Goal: Task Accomplishment & Management: Manage account settings

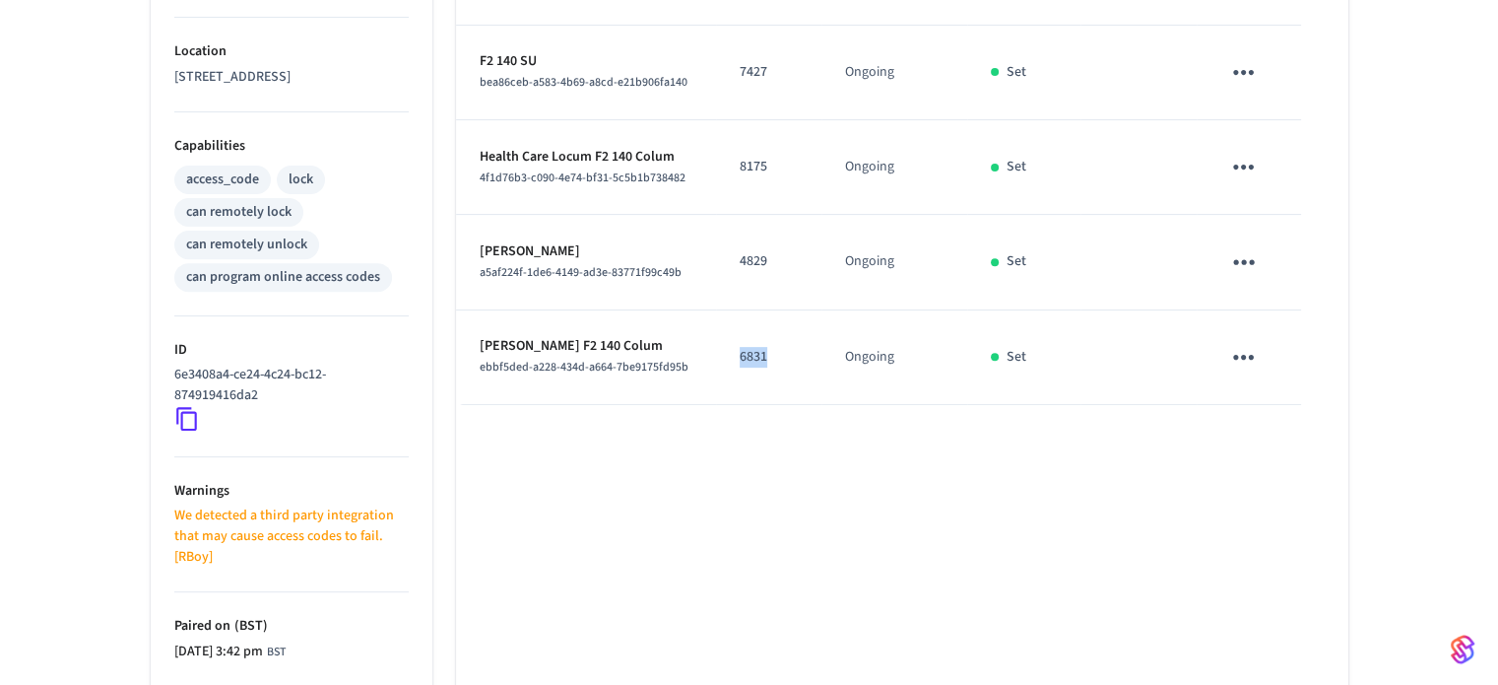
scroll to position [689, 0]
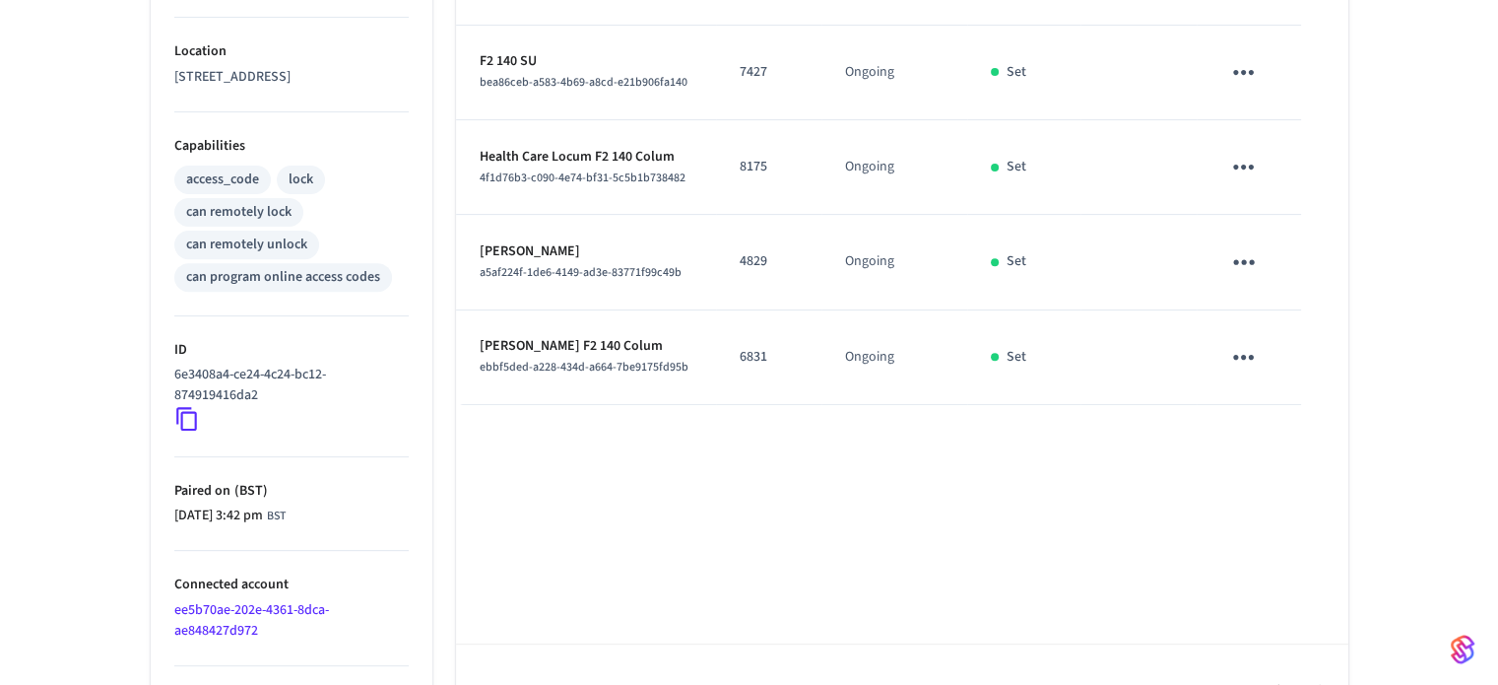
click at [759, 65] on p "7427" at bounding box center [769, 72] width 58 height 21
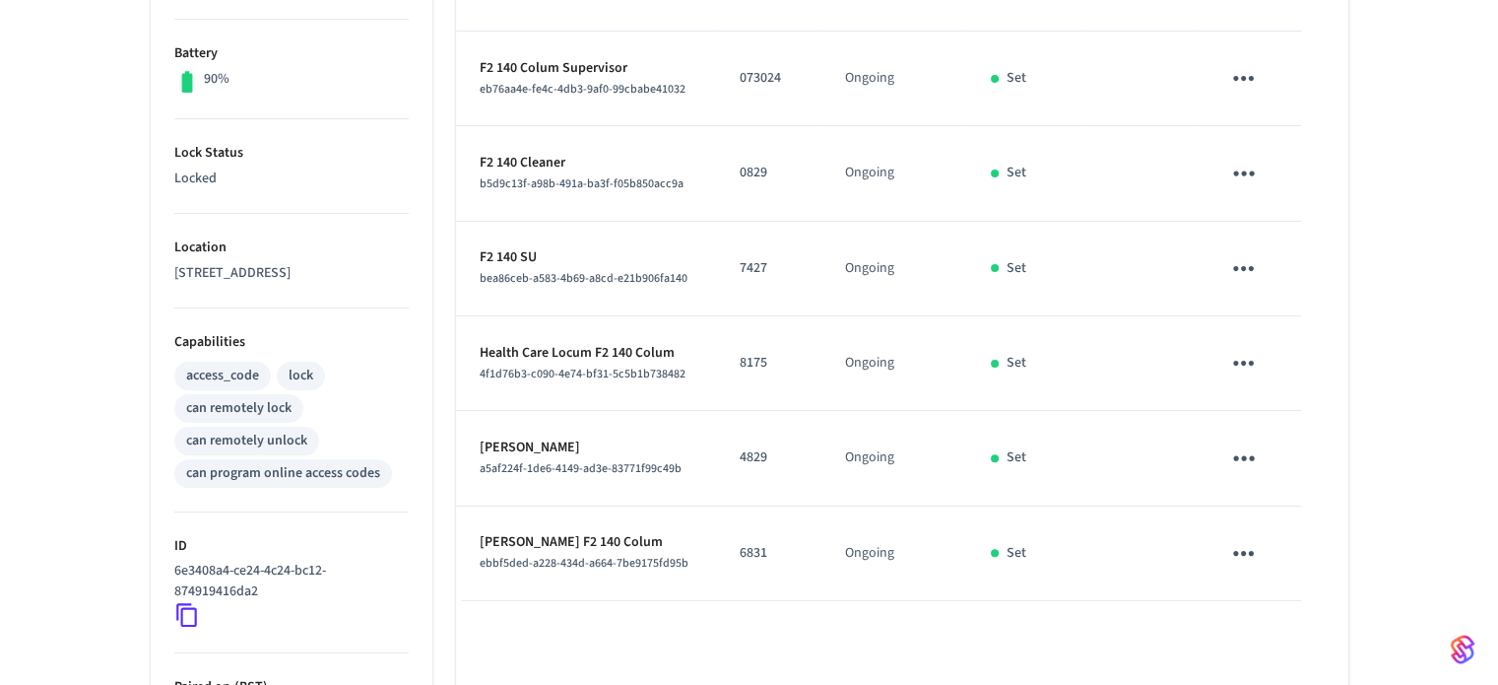
scroll to position [492, 0]
click at [756, 156] on td "0829" at bounding box center [768, 174] width 105 height 95
click at [750, 281] on td "7427" at bounding box center [768, 270] width 105 height 95
click at [750, 279] on td "7427" at bounding box center [768, 270] width 105 height 95
copy p "7427"
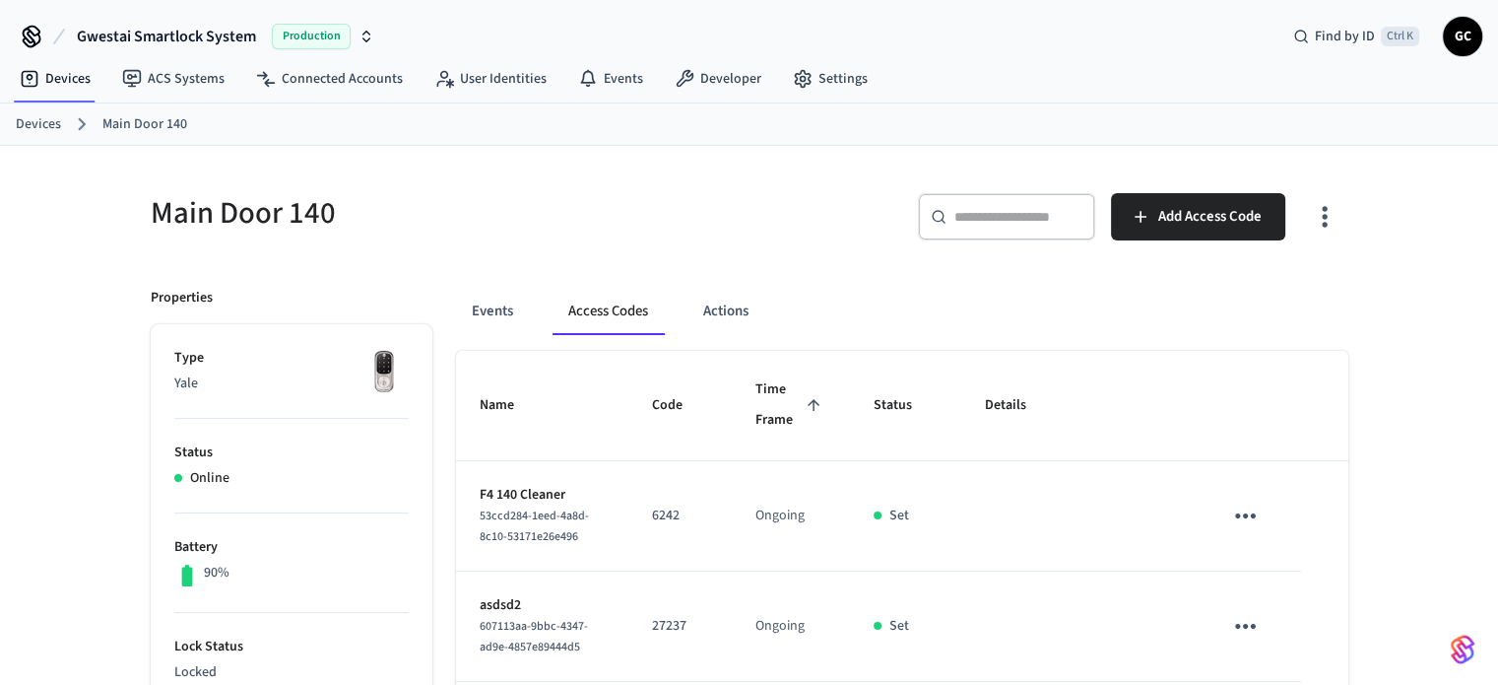
click at [31, 124] on link "Devices" at bounding box center [38, 124] width 45 height 21
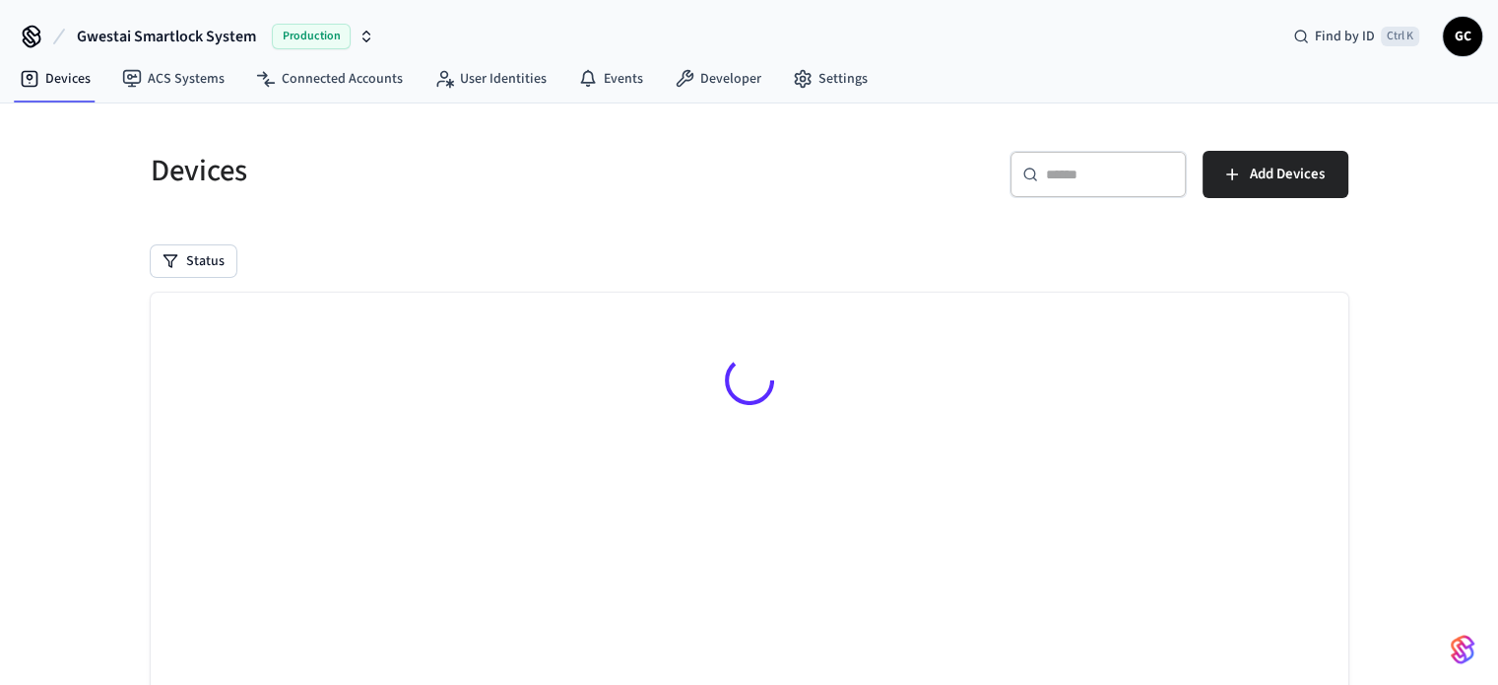
click at [1118, 182] on input "text" at bounding box center [1110, 174] width 128 height 20
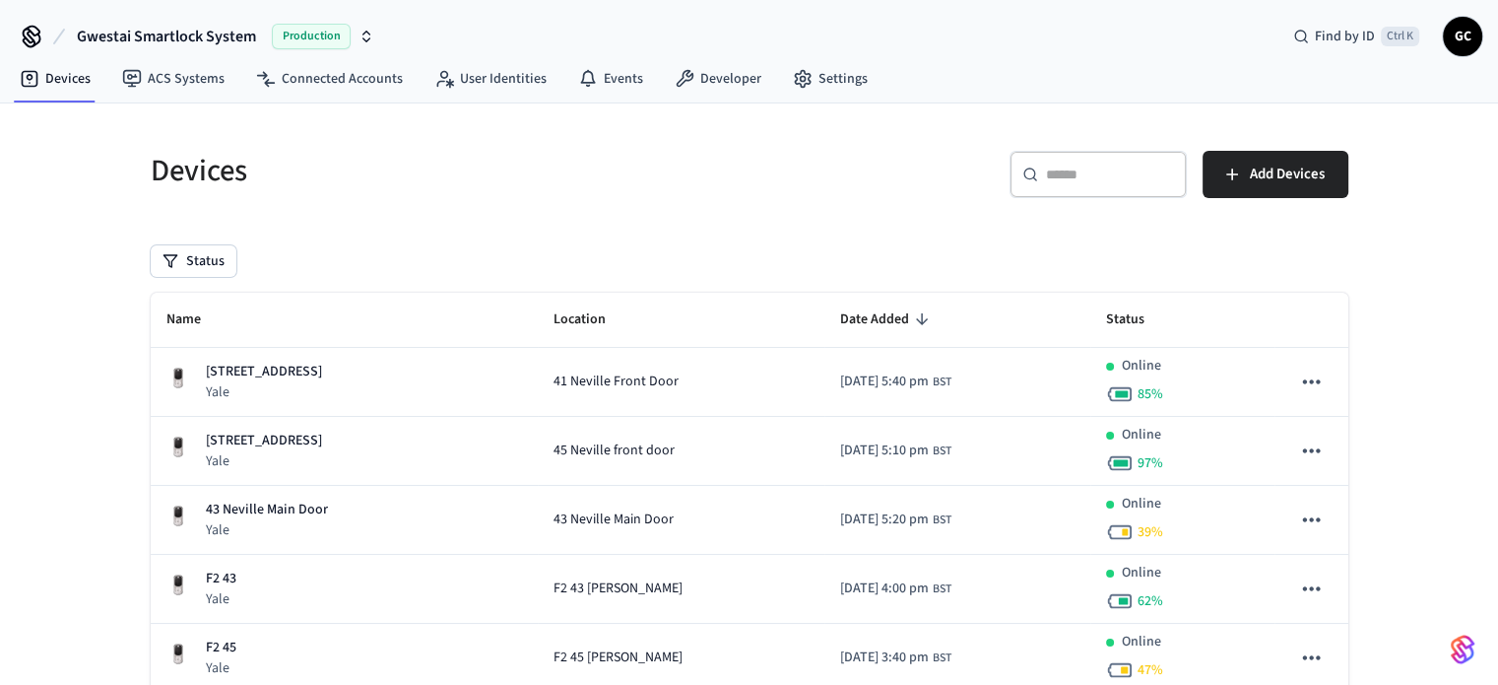
click at [1085, 159] on div "​ ​" at bounding box center [1098, 174] width 177 height 47
paste input "**********"
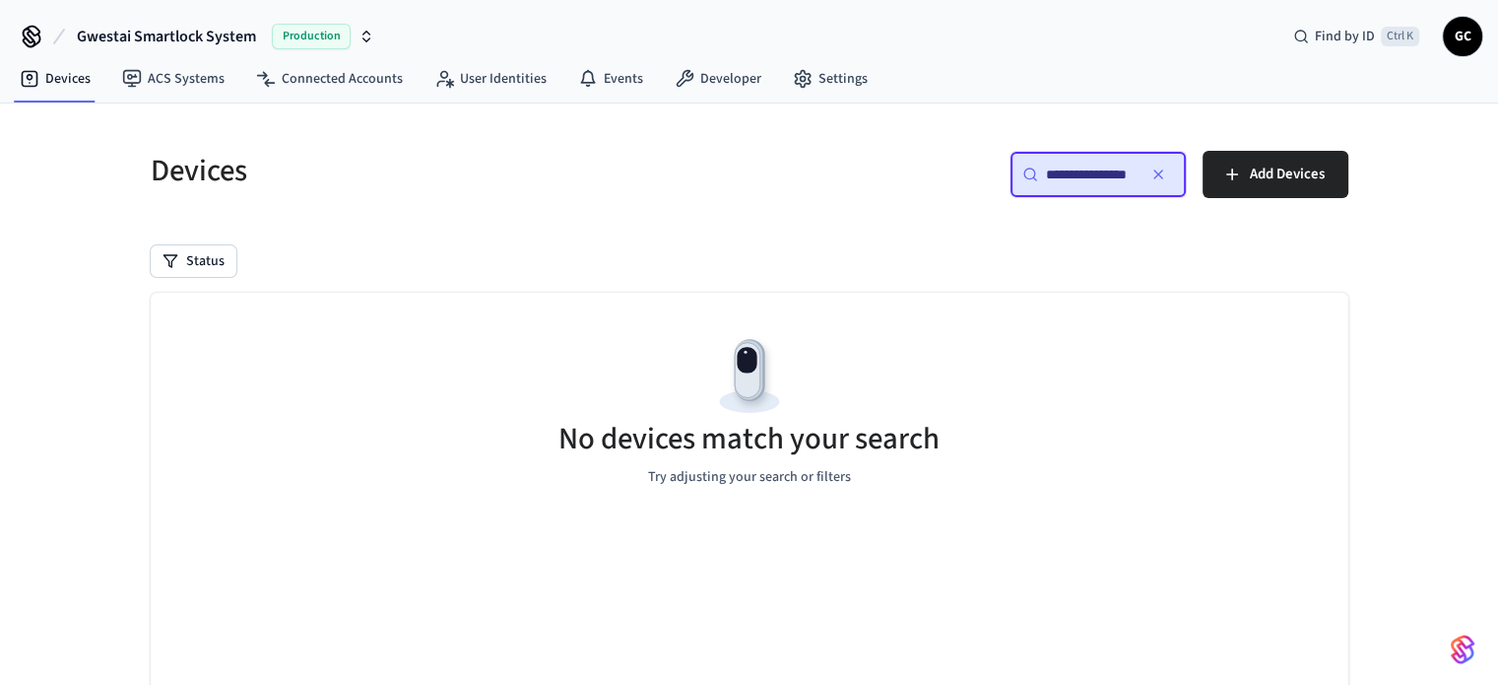
type input "**********"
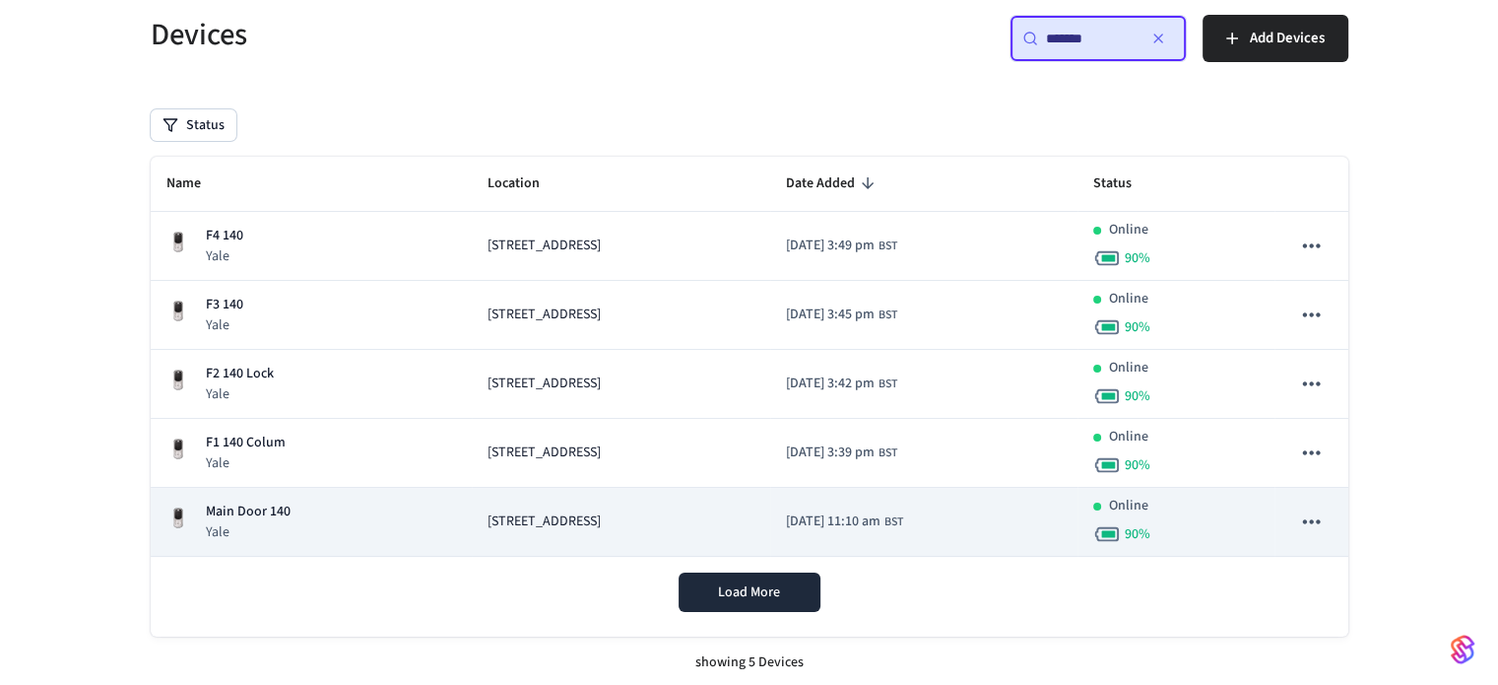
scroll to position [138, 0]
type input "*******"
click at [531, 514] on span "[STREET_ADDRESS]" at bounding box center [544, 519] width 113 height 21
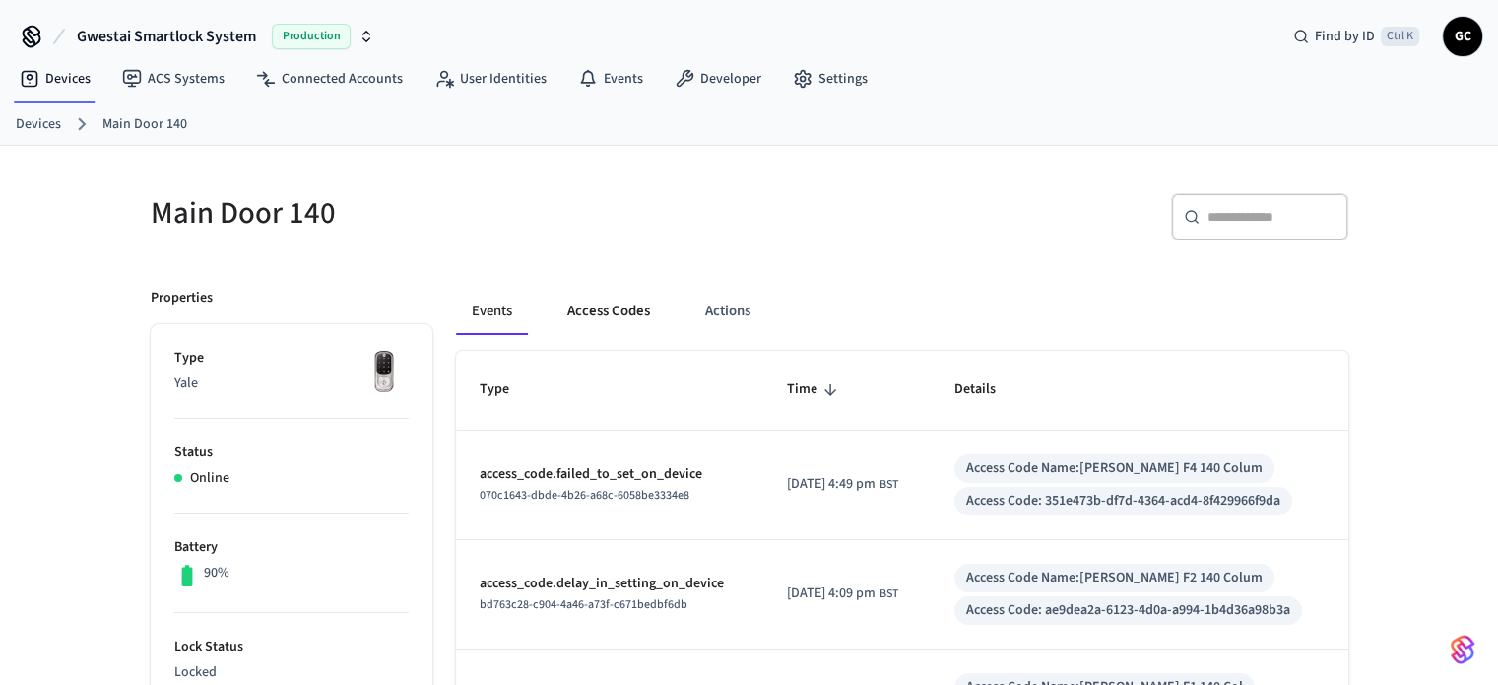
click at [603, 293] on button "Access Codes" at bounding box center [609, 311] width 114 height 47
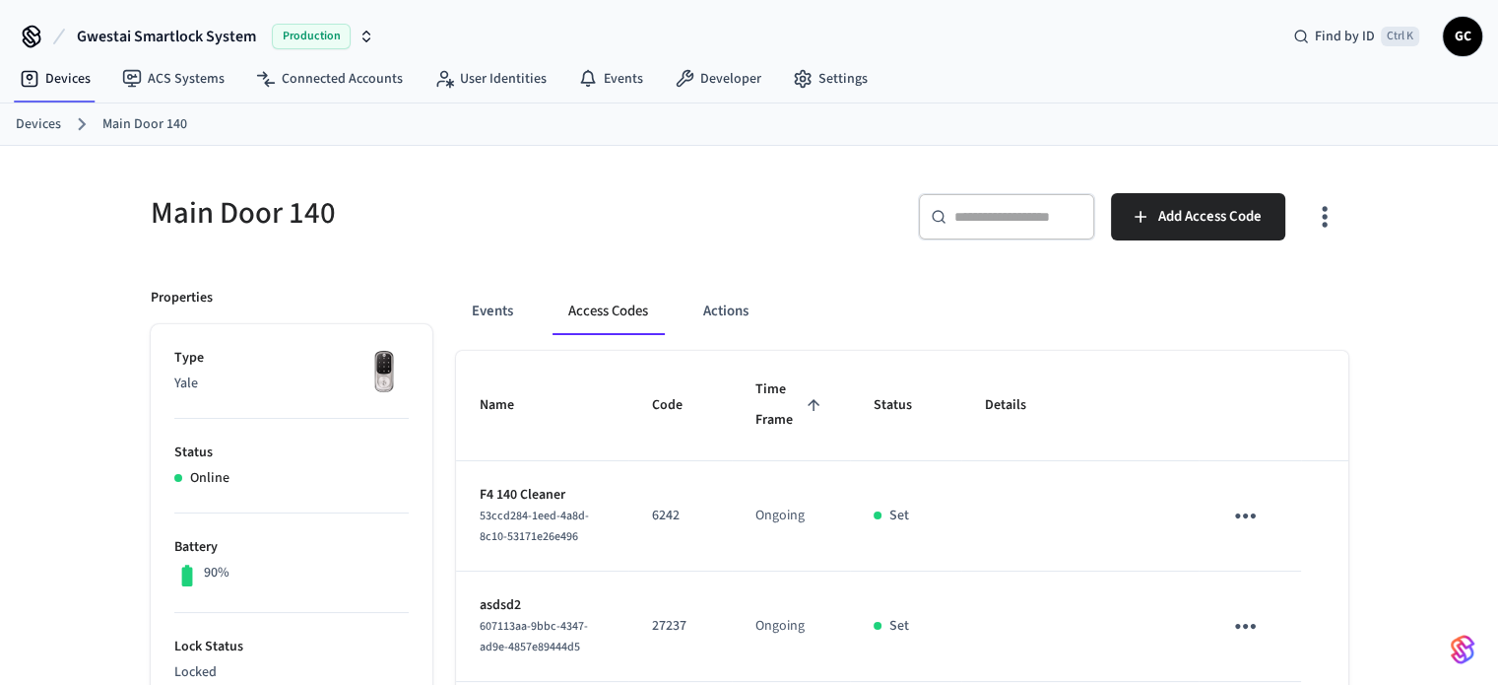
click at [1052, 230] on div "​ ​" at bounding box center [1006, 216] width 177 height 47
paste input "**********"
type input "**********"
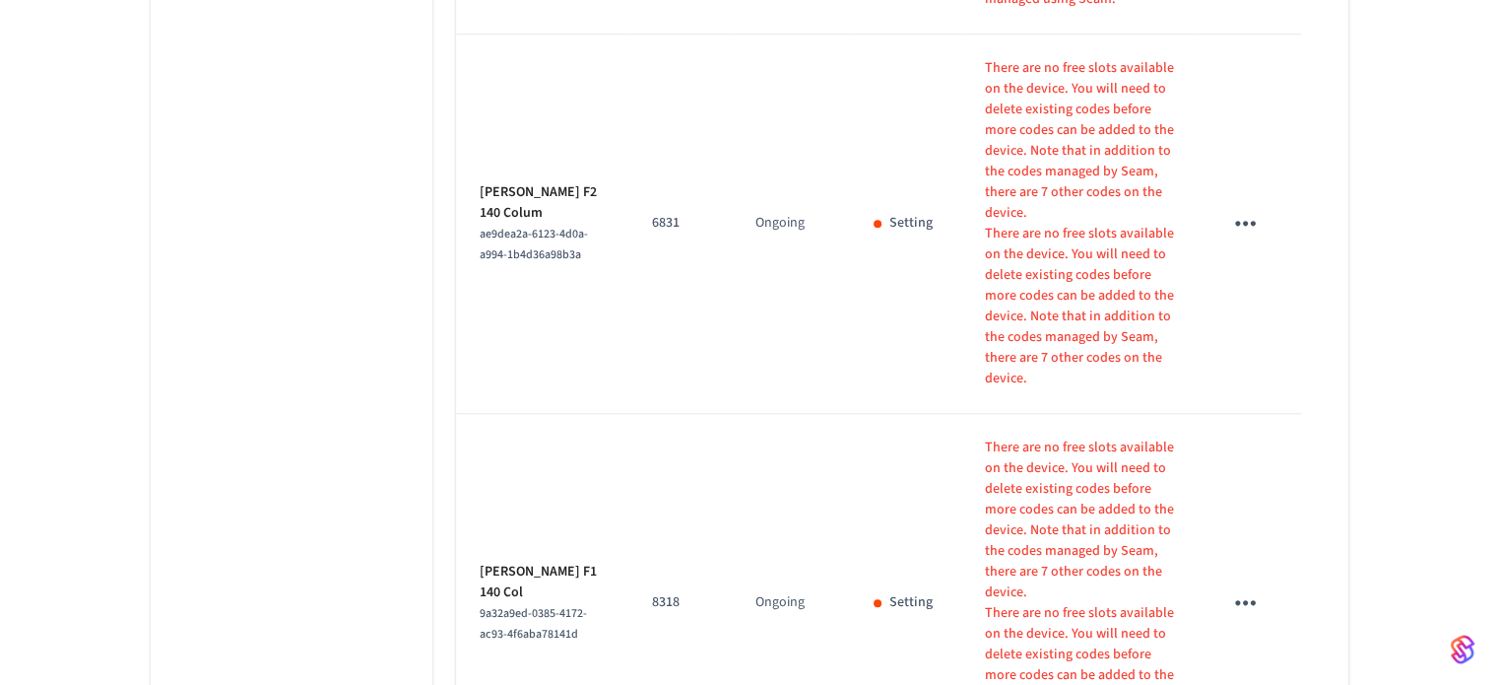
scroll to position [2067, 0]
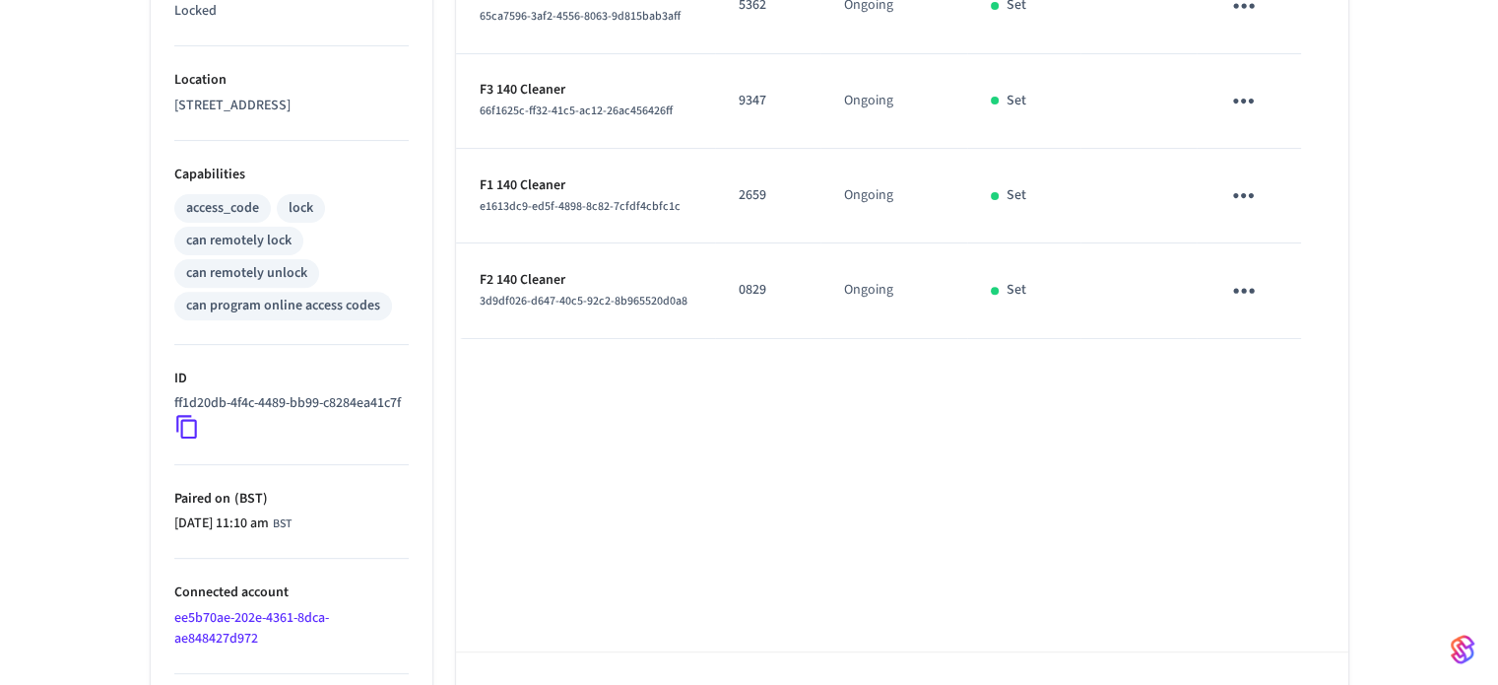
scroll to position [544, 0]
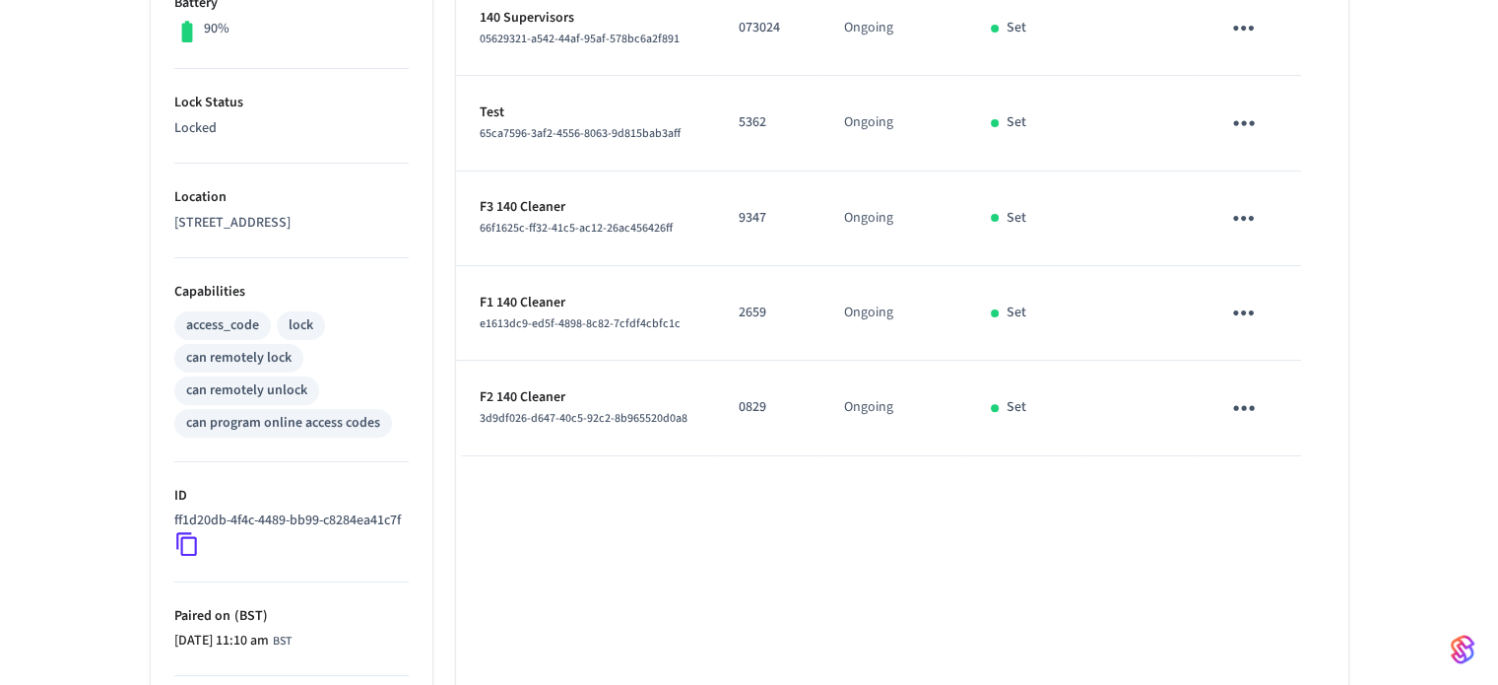
click at [745, 312] on p "2659" at bounding box center [768, 312] width 58 height 21
copy p "2659"
click at [730, 519] on div "Name Code Time Frame Status Details 140 Maintenance d65cc36d-f1ff-4300-9b3b-0d2…" at bounding box center [902, 335] width 892 height 1057
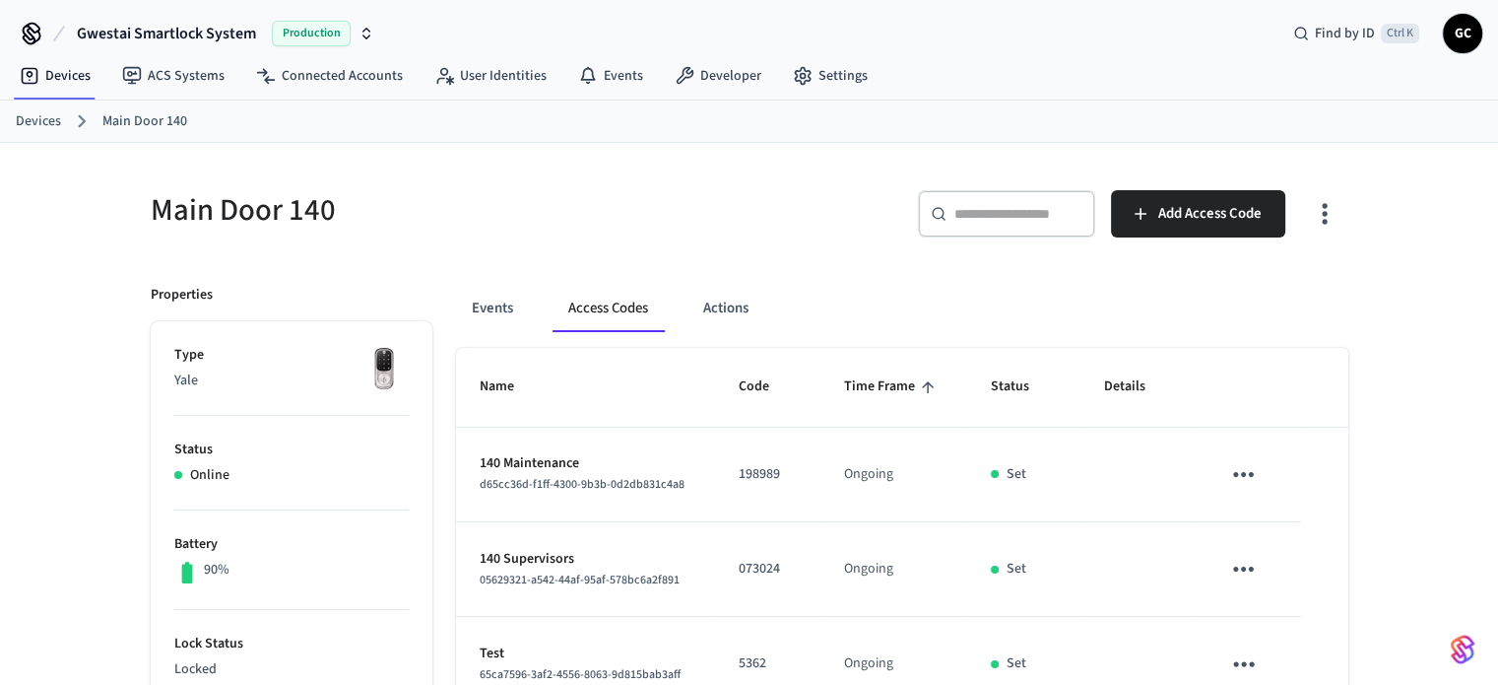
scroll to position [0, 0]
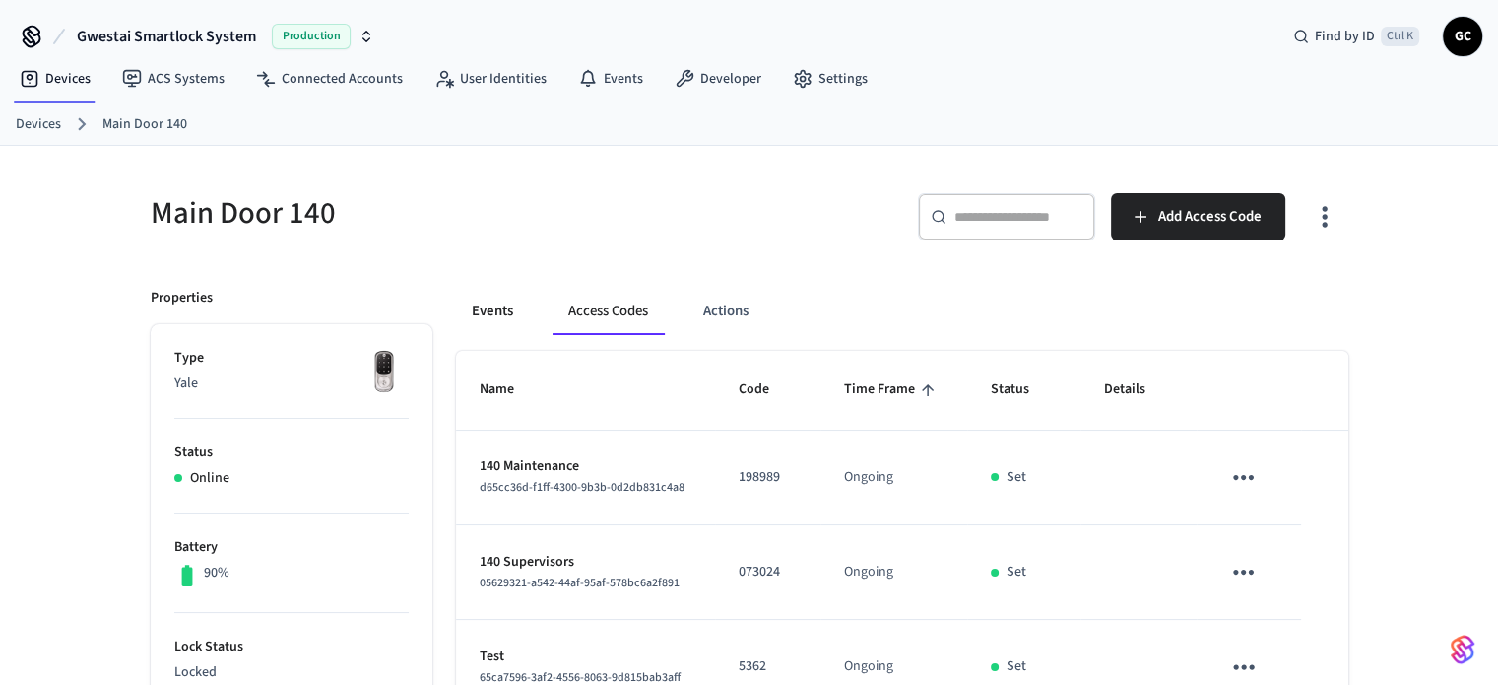
click at [484, 306] on button "Events" at bounding box center [492, 311] width 73 height 47
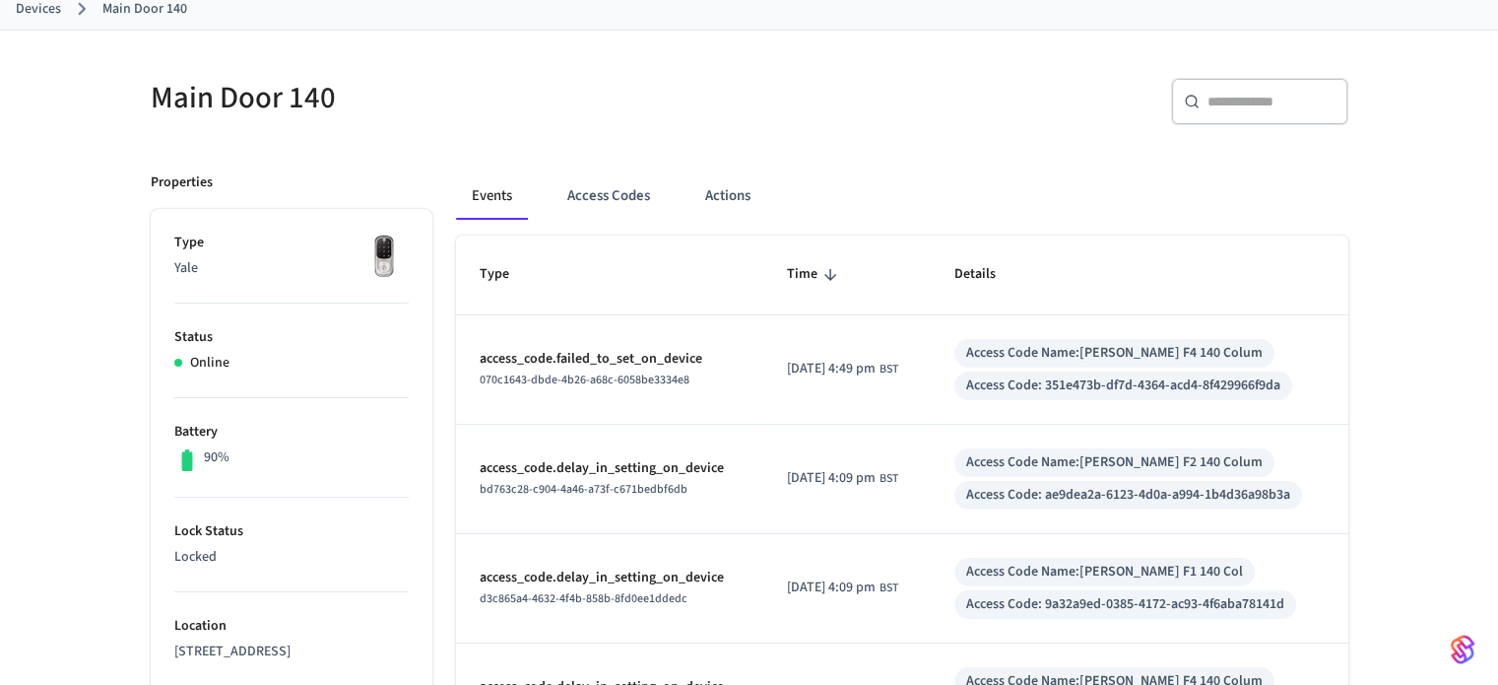
scroll to position [295, 0]
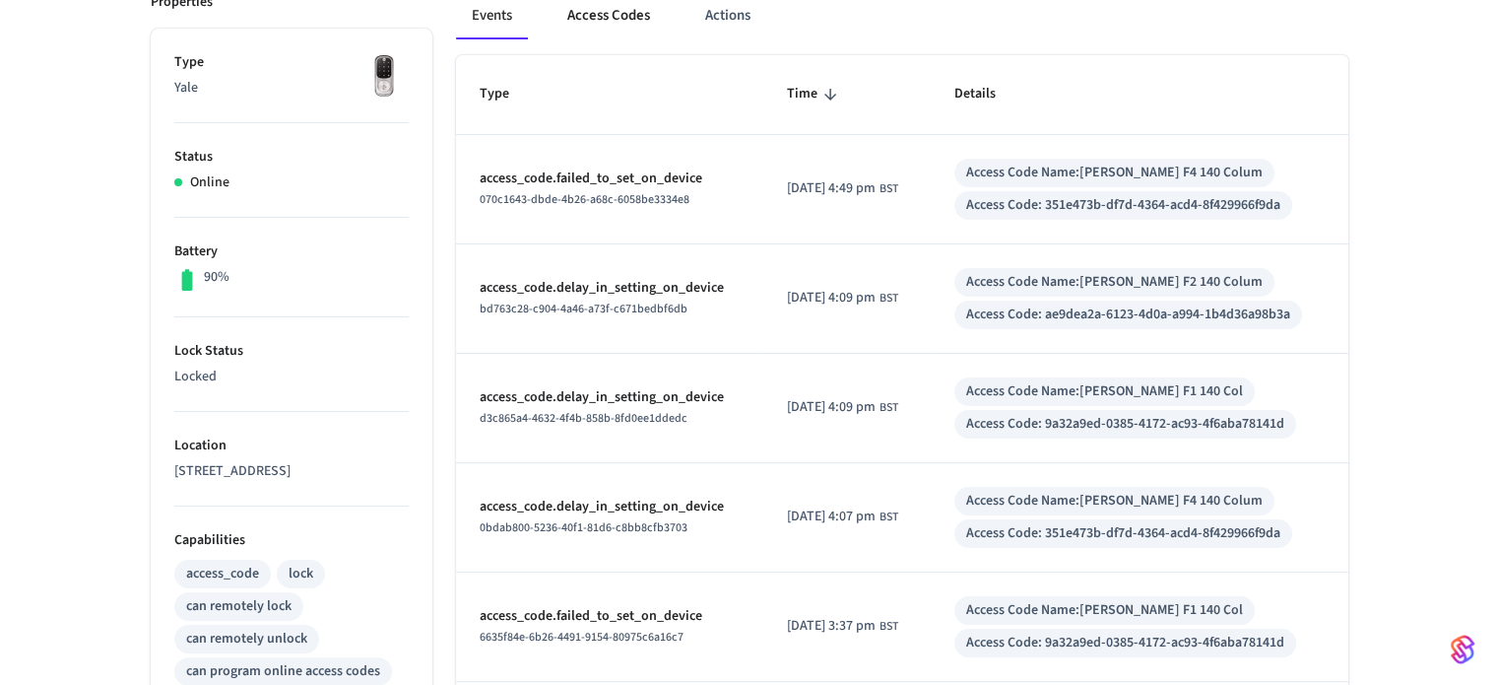
click at [594, 16] on button "Access Codes" at bounding box center [609, 15] width 114 height 47
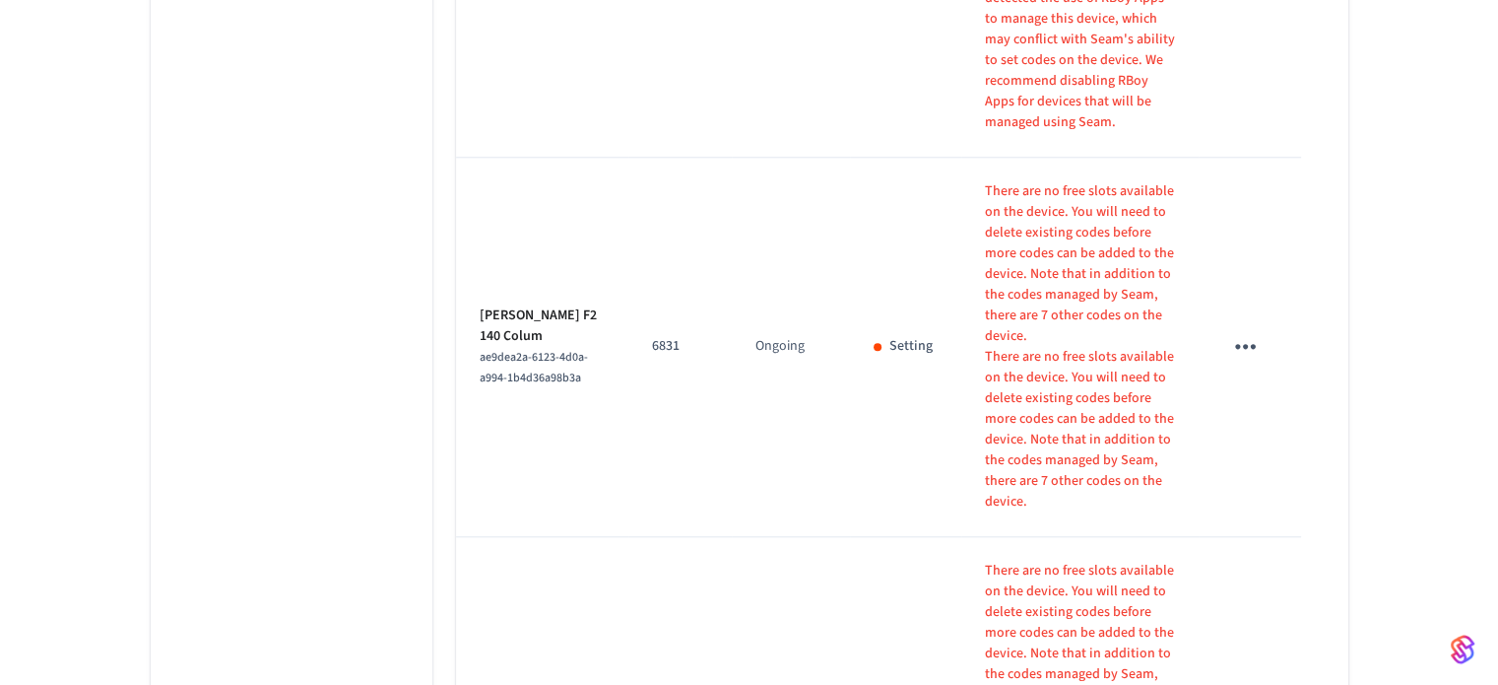
scroll to position [2067, 0]
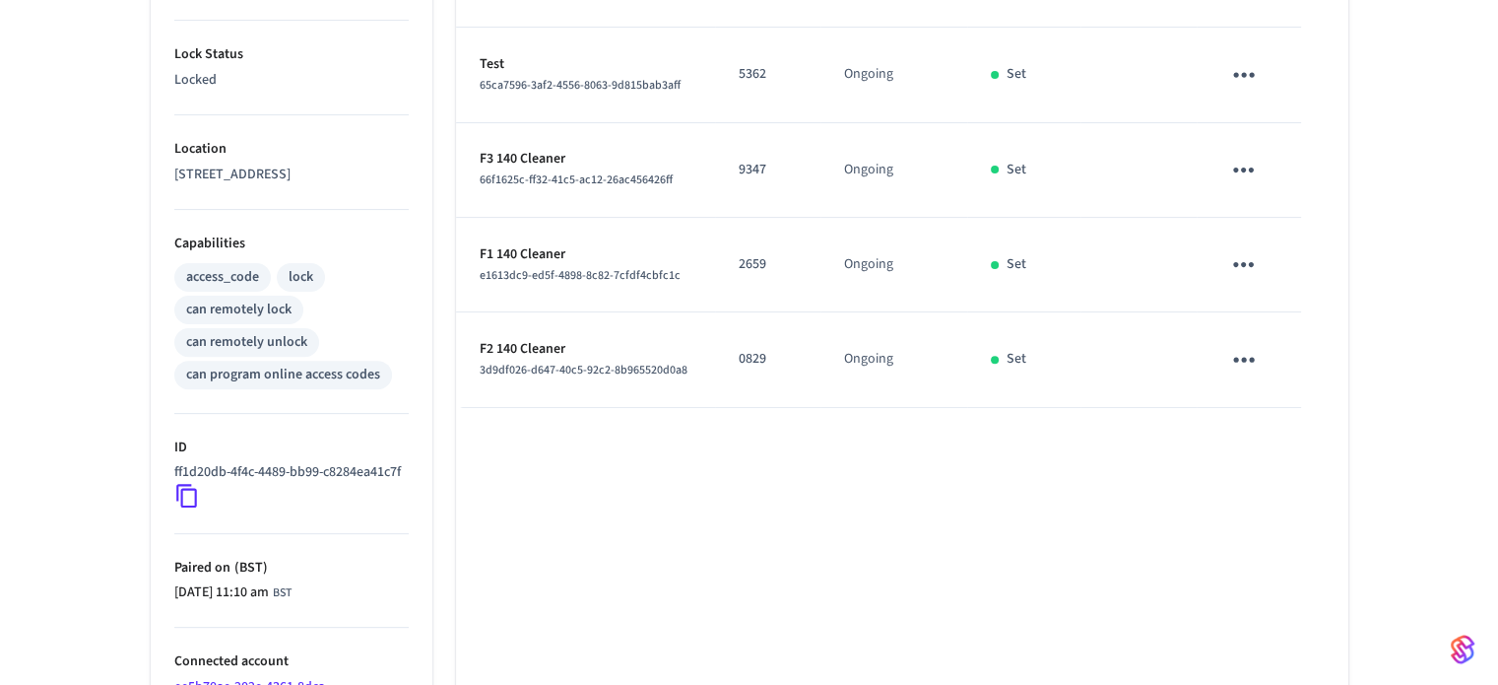
scroll to position [741, 0]
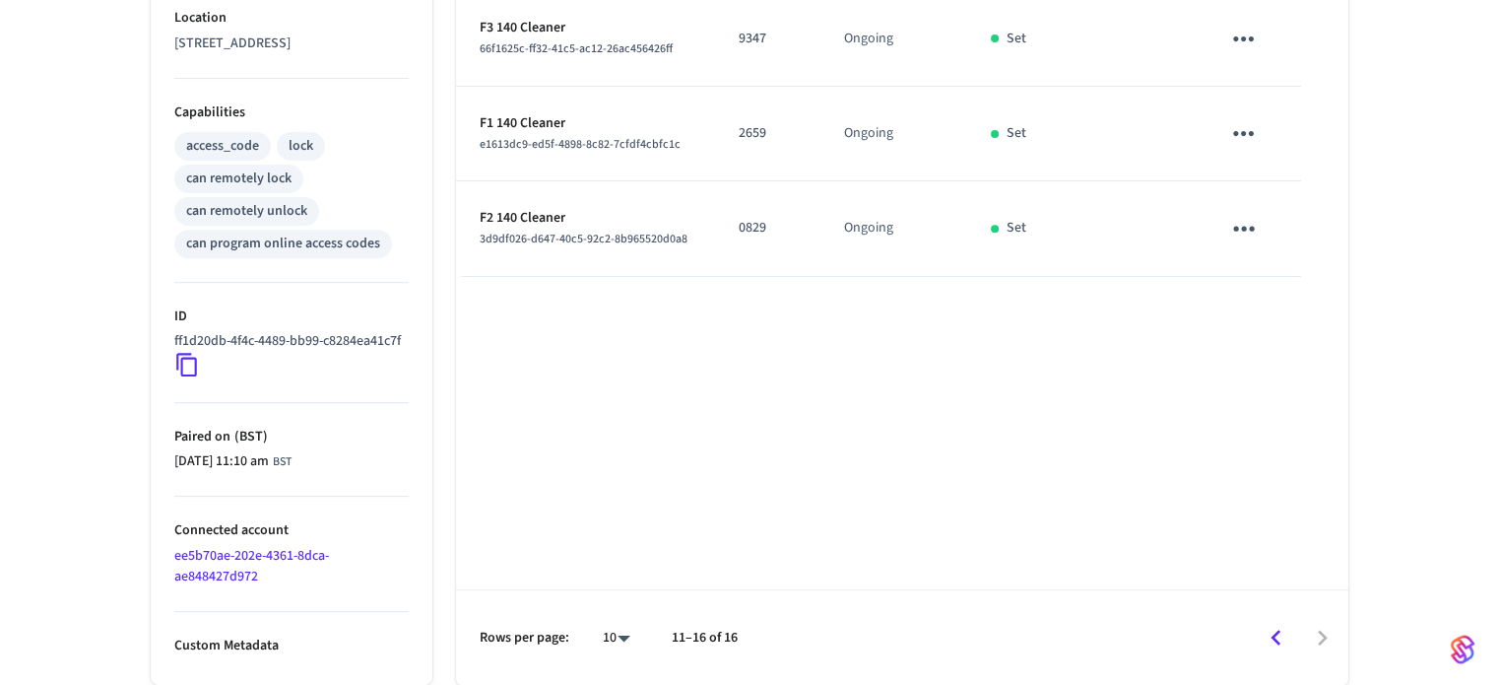
click at [1278, 641] on icon "Go to previous page" at bounding box center [1276, 637] width 10 height 16
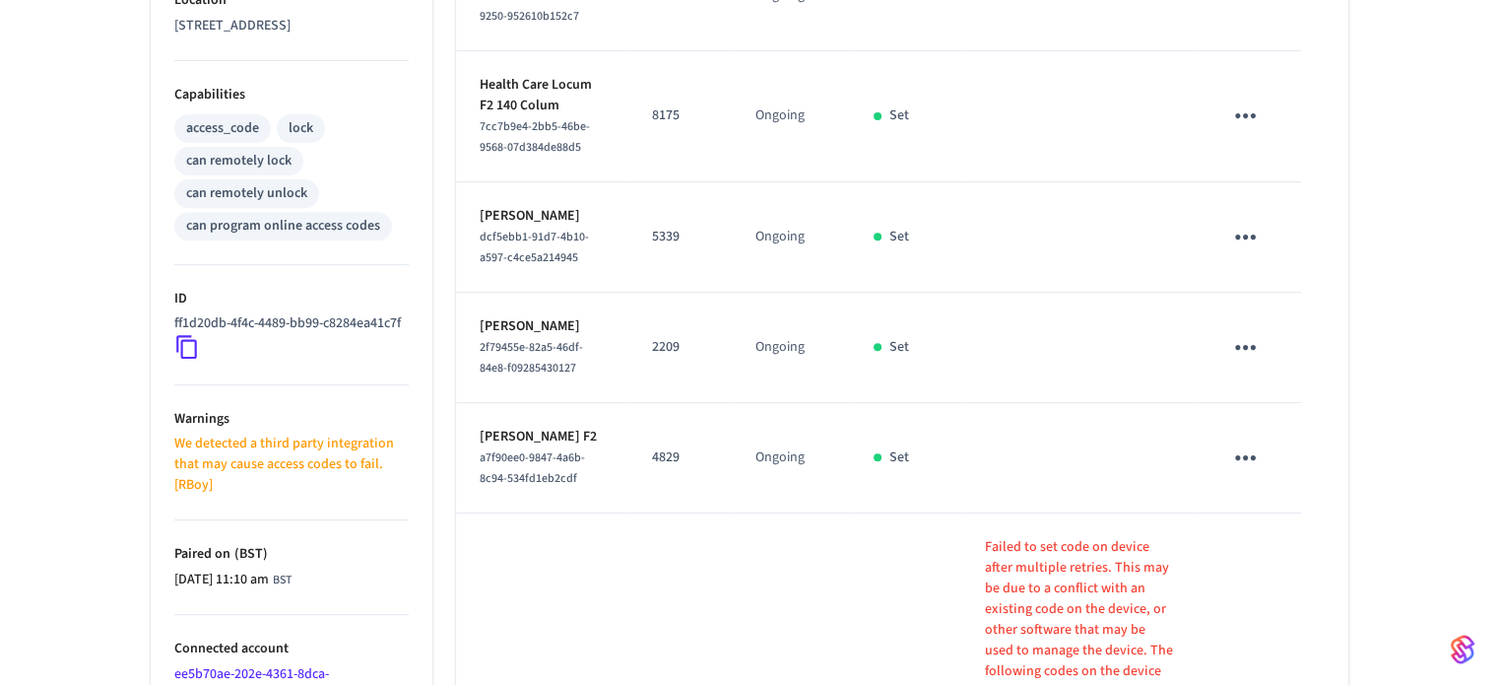
drag, startPoint x: 512, startPoint y: 218, endPoint x: 499, endPoint y: 240, distance: 26.0
click at [512, 220] on td "[PERSON_NAME] dcf5ebb1-91d7-4b10-a597-c4ce5a214945" at bounding box center [542, 237] width 173 height 110
drag, startPoint x: 483, startPoint y: 238, endPoint x: 542, endPoint y: 239, distance: 59.1
click at [542, 227] on p "[PERSON_NAME]" at bounding box center [543, 216] width 126 height 21
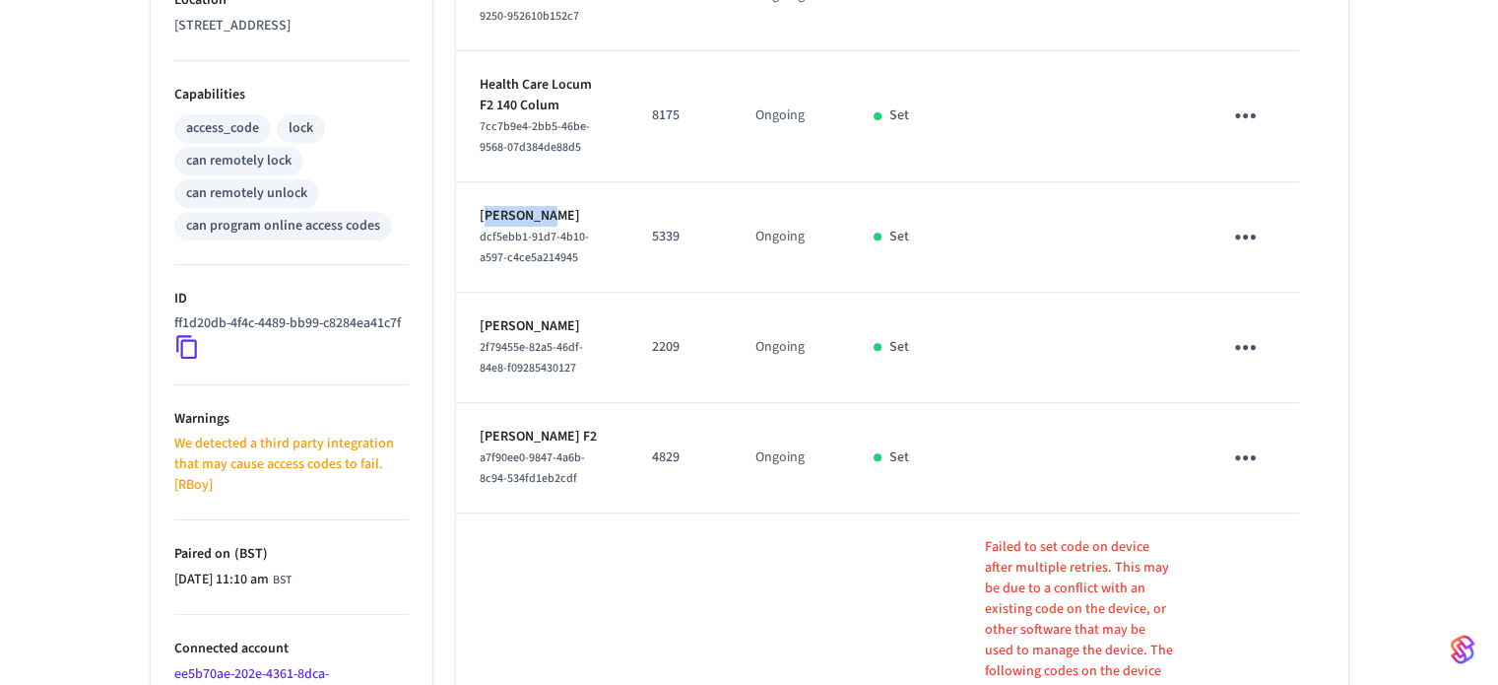
click at [492, 227] on p "[PERSON_NAME]" at bounding box center [543, 216] width 126 height 21
drag, startPoint x: 477, startPoint y: 235, endPoint x: 568, endPoint y: 232, distance: 91.6
click at [568, 232] on td "[PERSON_NAME] dcf5ebb1-91d7-4b10-a597-c4ce5a214945" at bounding box center [542, 237] width 173 height 110
copy p "[PERSON_NAME]"
click at [1241, 252] on icon "sticky table" at bounding box center [1245, 237] width 31 height 31
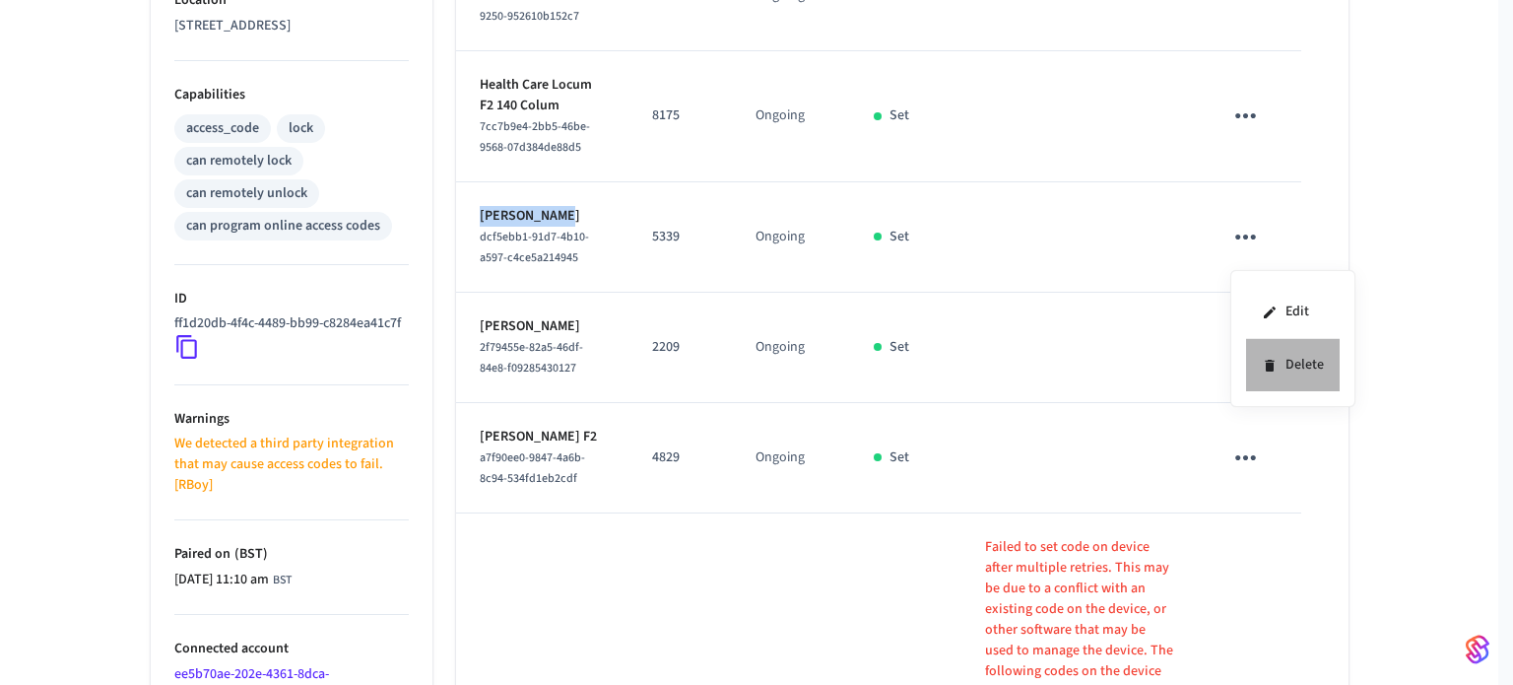
click at [1264, 362] on icon at bounding box center [1270, 366] width 16 height 16
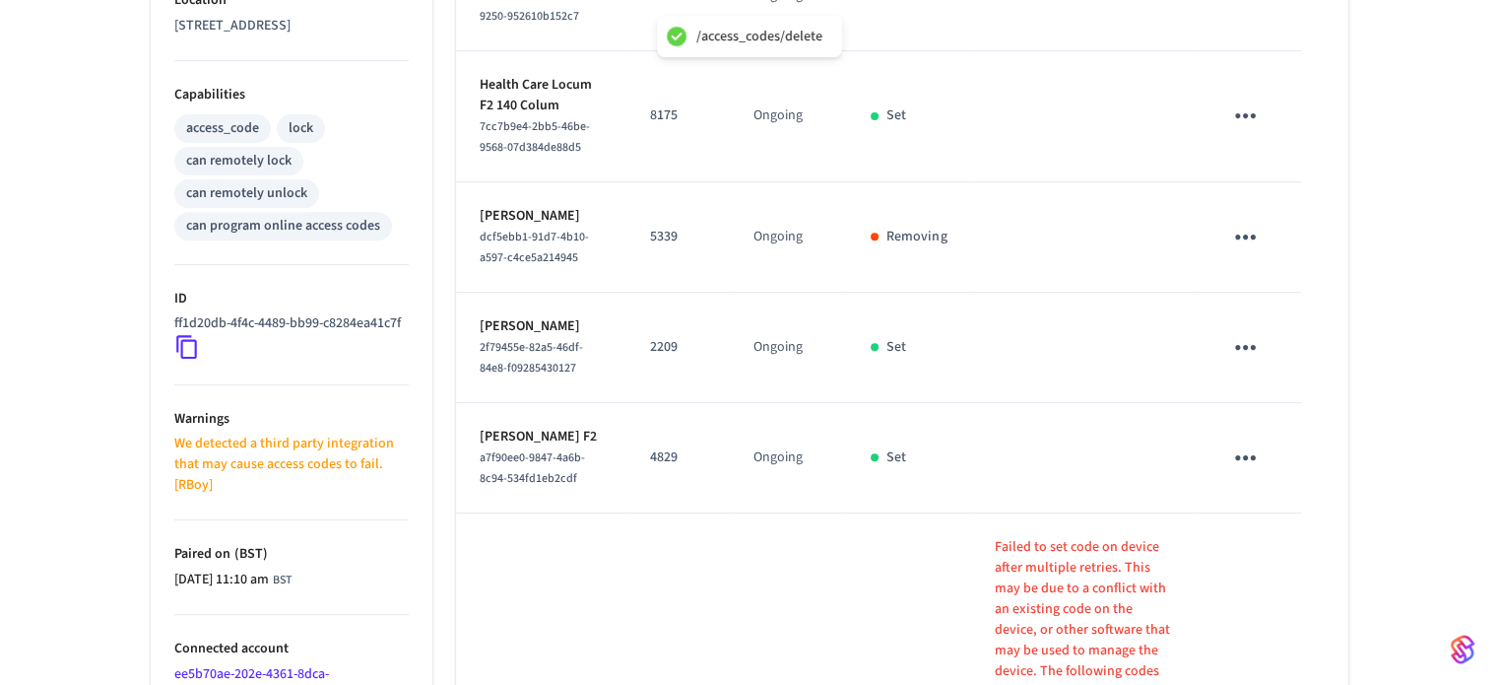
click at [490, 293] on td "[PERSON_NAME] dcf5ebb1-91d7-4b10-a597-c4ce5a214945" at bounding box center [541, 237] width 171 height 110
click at [486, 376] on span "2f79455e-82a5-46df-84e8-f09285430127" at bounding box center [531, 357] width 103 height 37
click at [478, 389] on td "[PERSON_NAME] 2f79455e-82a5-46df-84e8-f09285430127" at bounding box center [541, 348] width 171 height 110
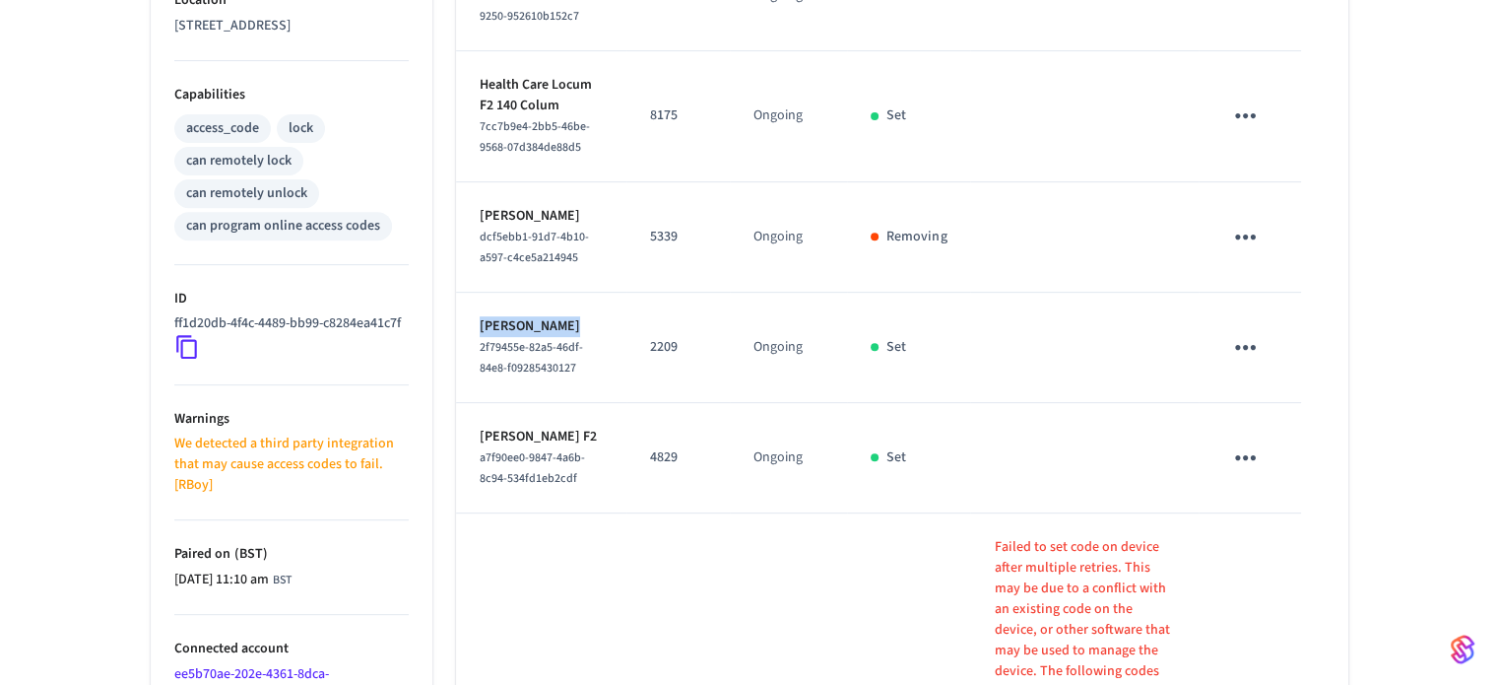
copy p "[PERSON_NAME]"
click at [1249, 362] on icon "sticky table" at bounding box center [1245, 347] width 31 height 31
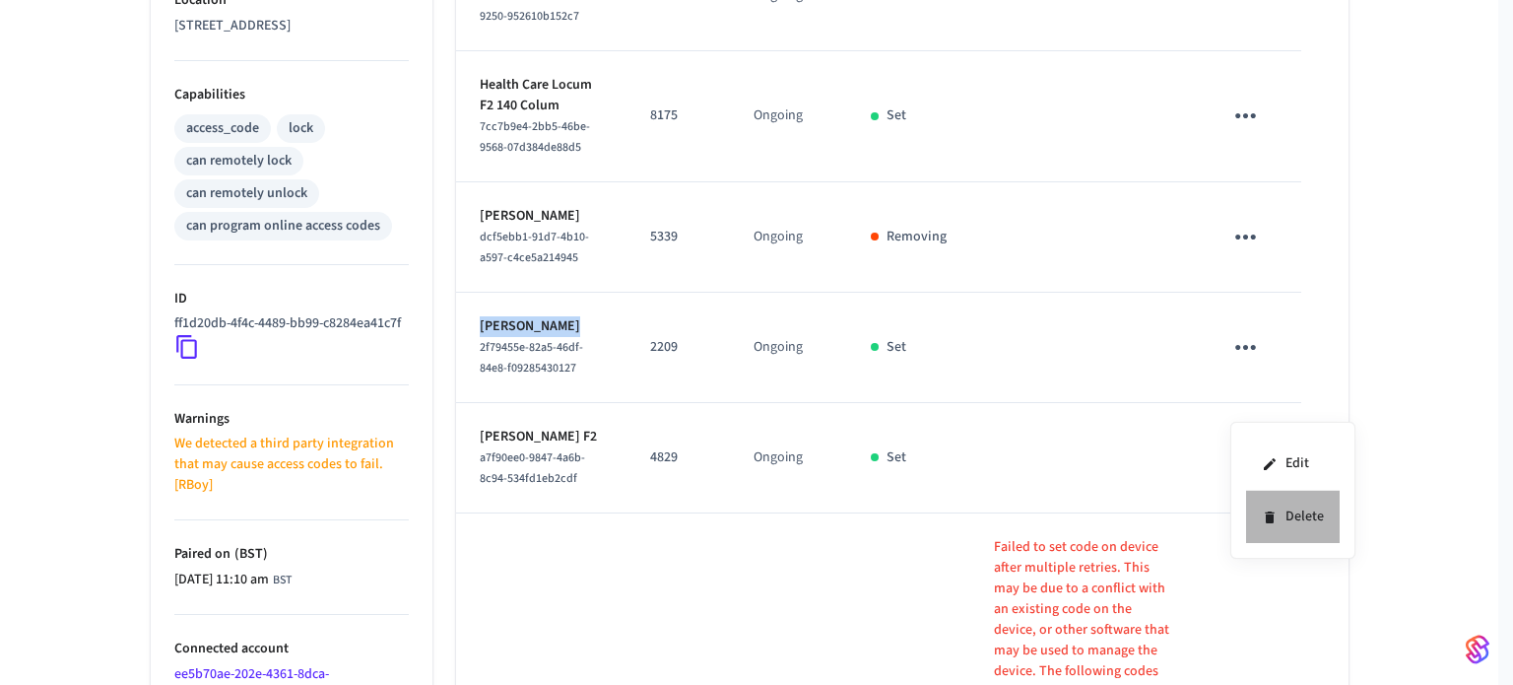
click at [1287, 523] on li "Delete" at bounding box center [1293, 516] width 94 height 52
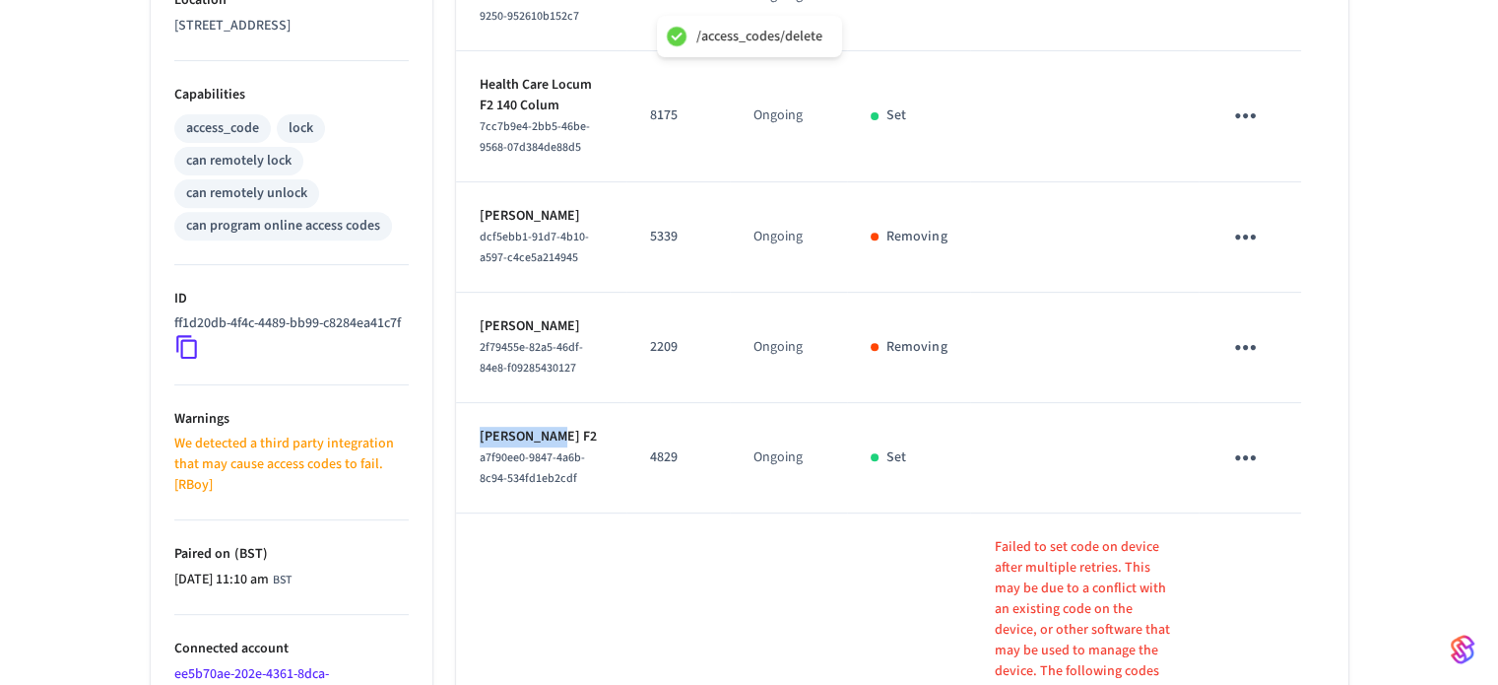
drag, startPoint x: 489, startPoint y: 491, endPoint x: 547, endPoint y: 491, distance: 57.1
click at [547, 447] on p "[PERSON_NAME] F2" at bounding box center [542, 436] width 124 height 21
copy p "[PERSON_NAME]"
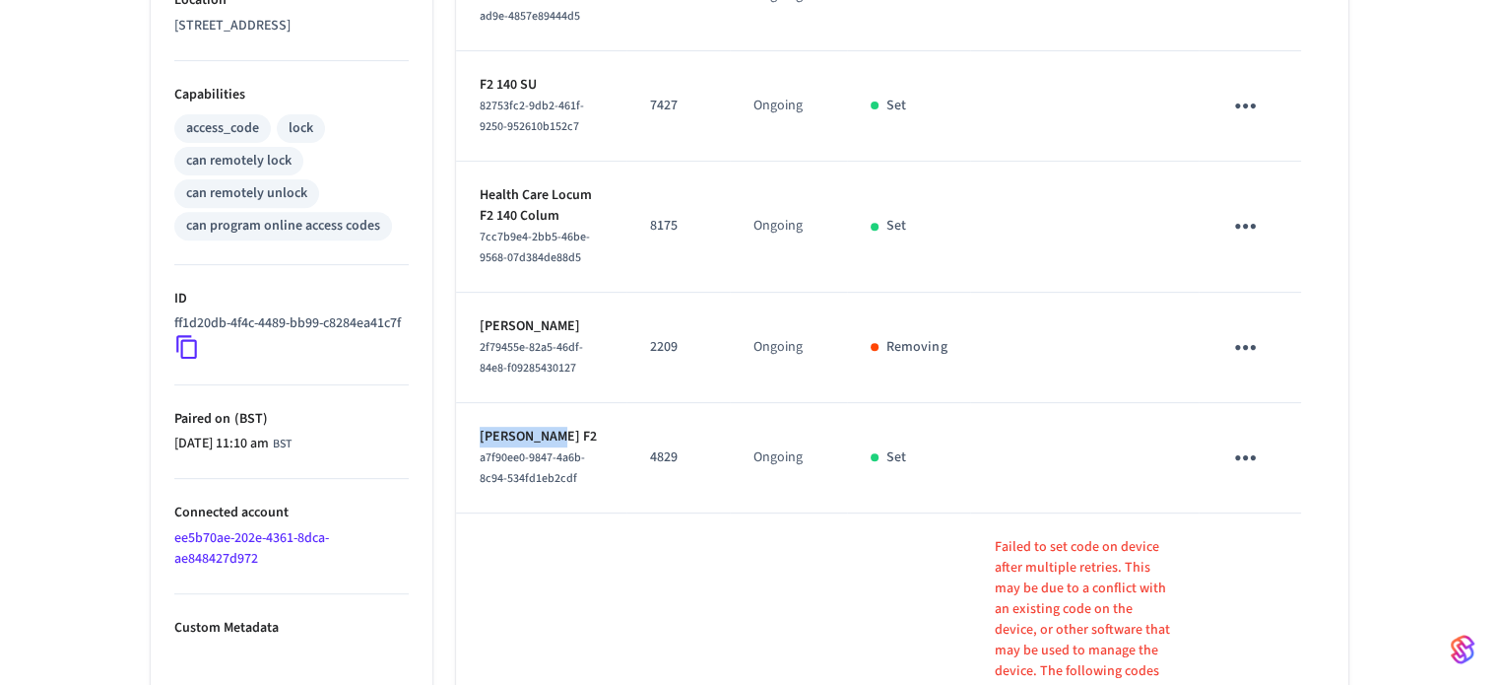
click at [1244, 473] on icon "sticky table" at bounding box center [1245, 457] width 31 height 31
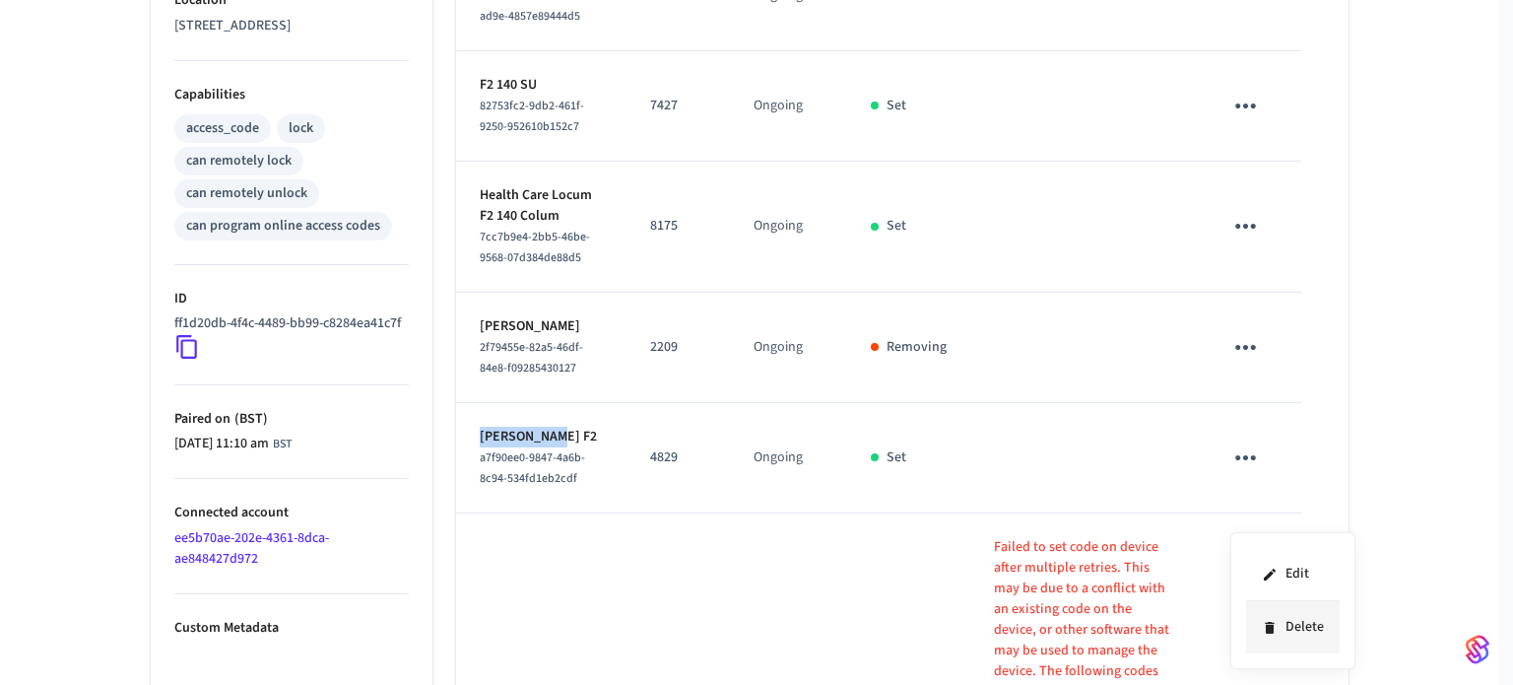
click at [1304, 628] on li "Delete" at bounding box center [1293, 627] width 94 height 52
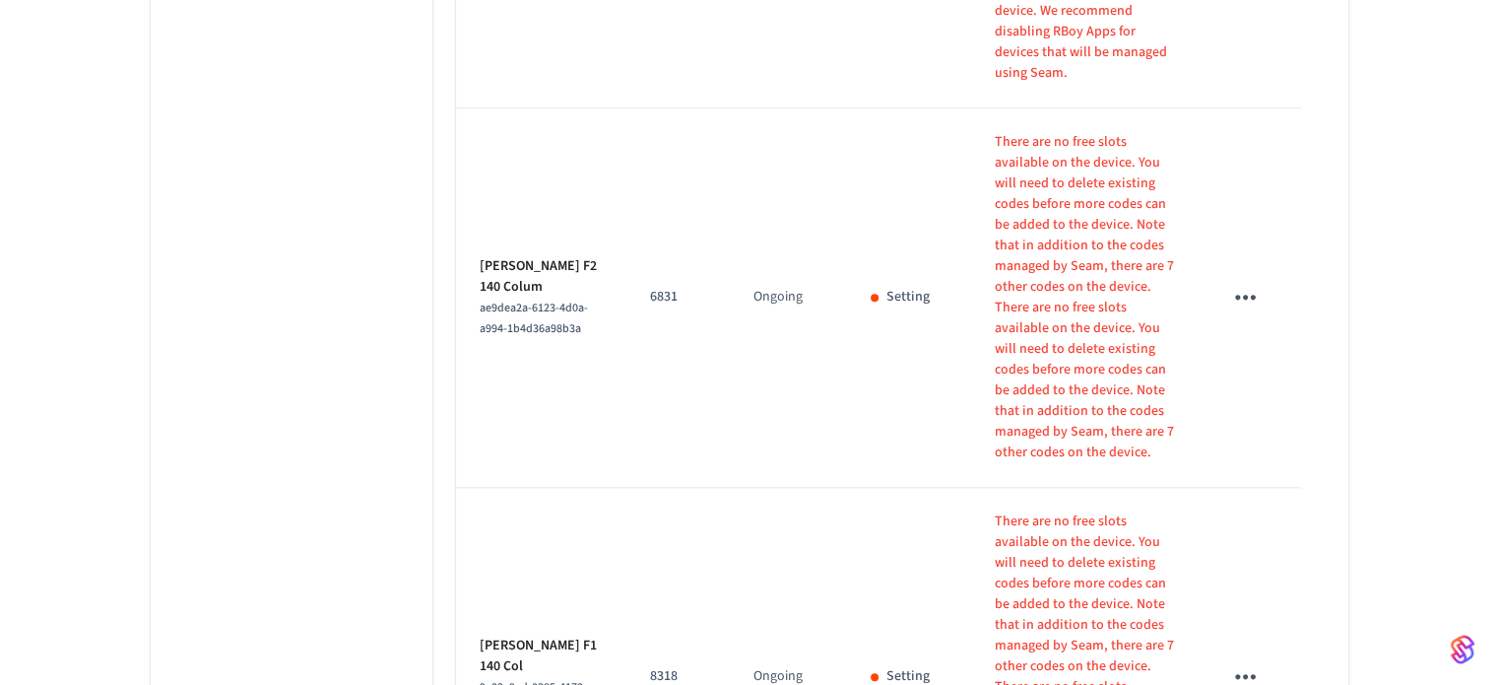
scroll to position [2150, 0]
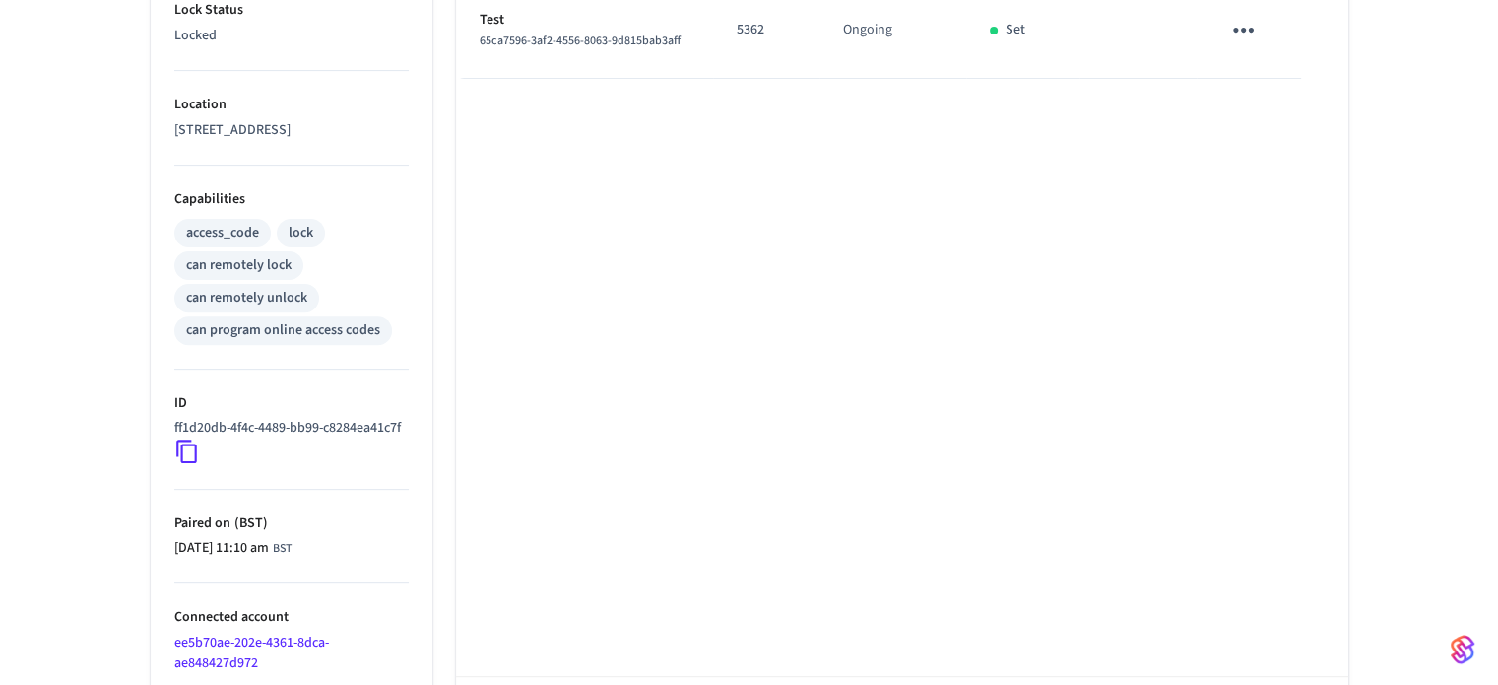
scroll to position [741, 0]
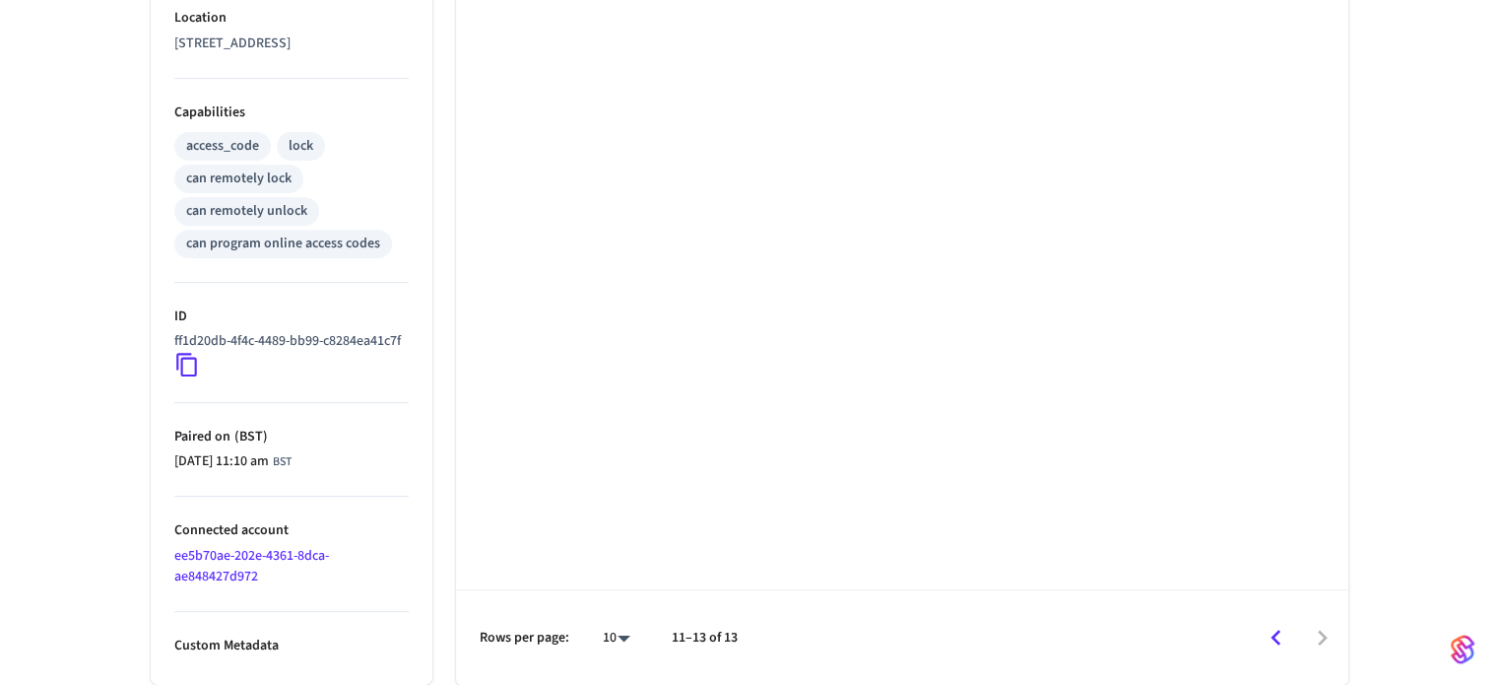
click at [1270, 635] on icon "Go to previous page" at bounding box center [1276, 637] width 31 height 31
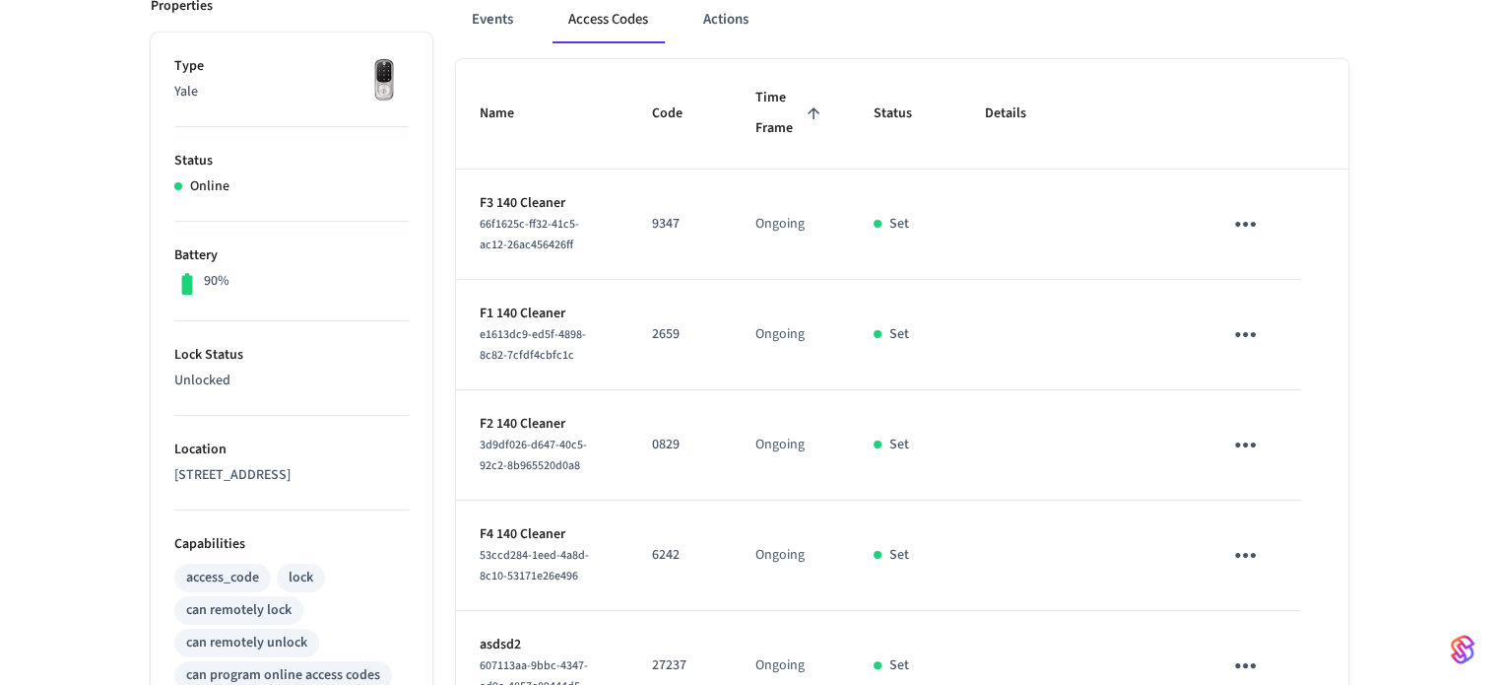
scroll to position [78, 0]
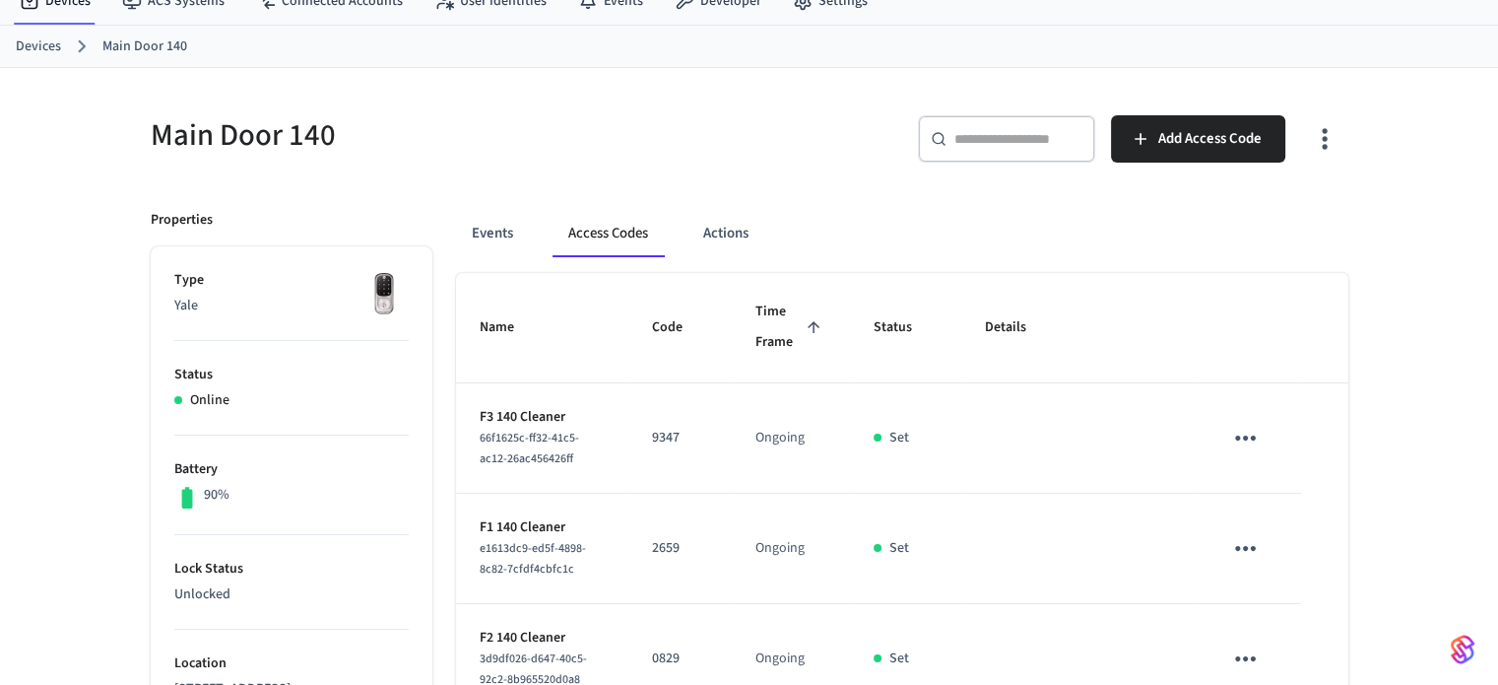
click at [1049, 143] on input "text" at bounding box center [1018, 139] width 128 height 20
paste input "*********"
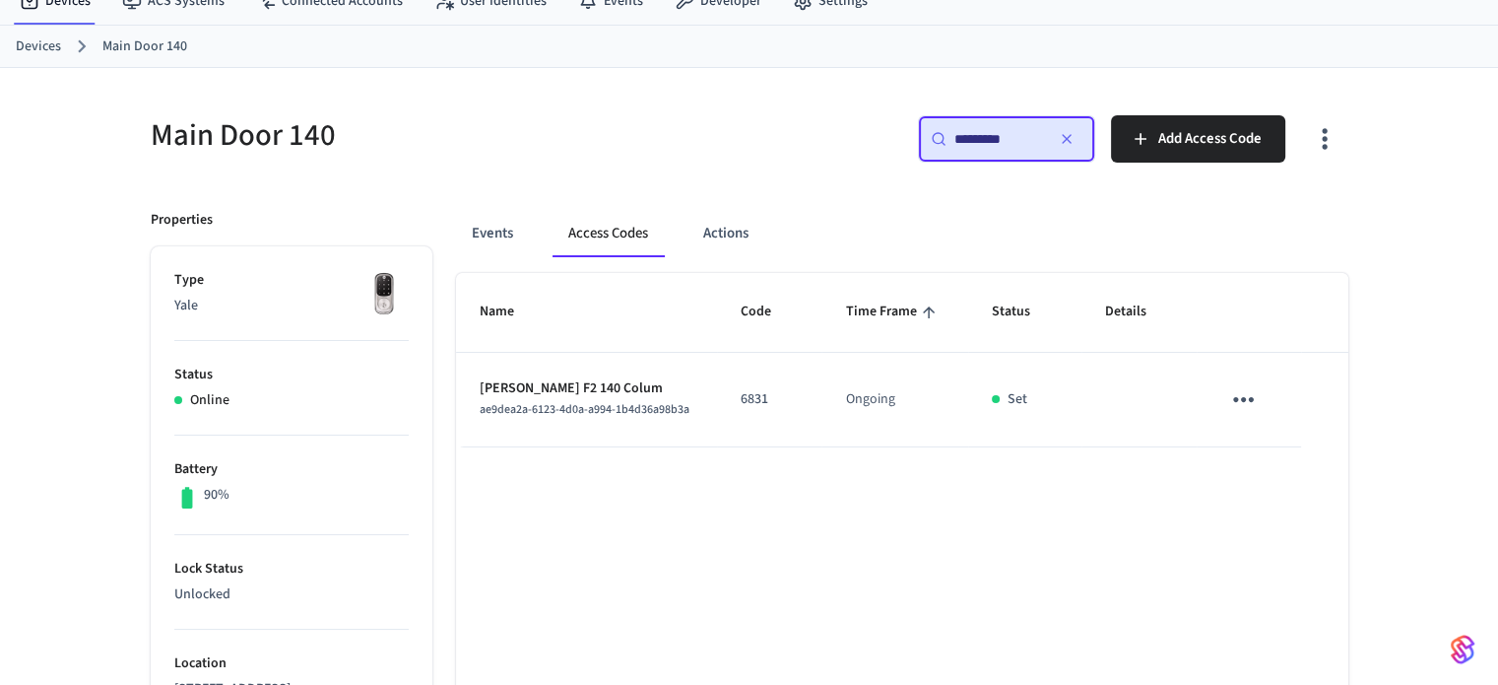
type input "*********"
drag, startPoint x: 744, startPoint y: 401, endPoint x: 777, endPoint y: 404, distance: 33.6
click at [777, 404] on p "6831" at bounding box center [770, 399] width 58 height 21
copy p "6831"
